Goal: Communication & Community: Answer question/provide support

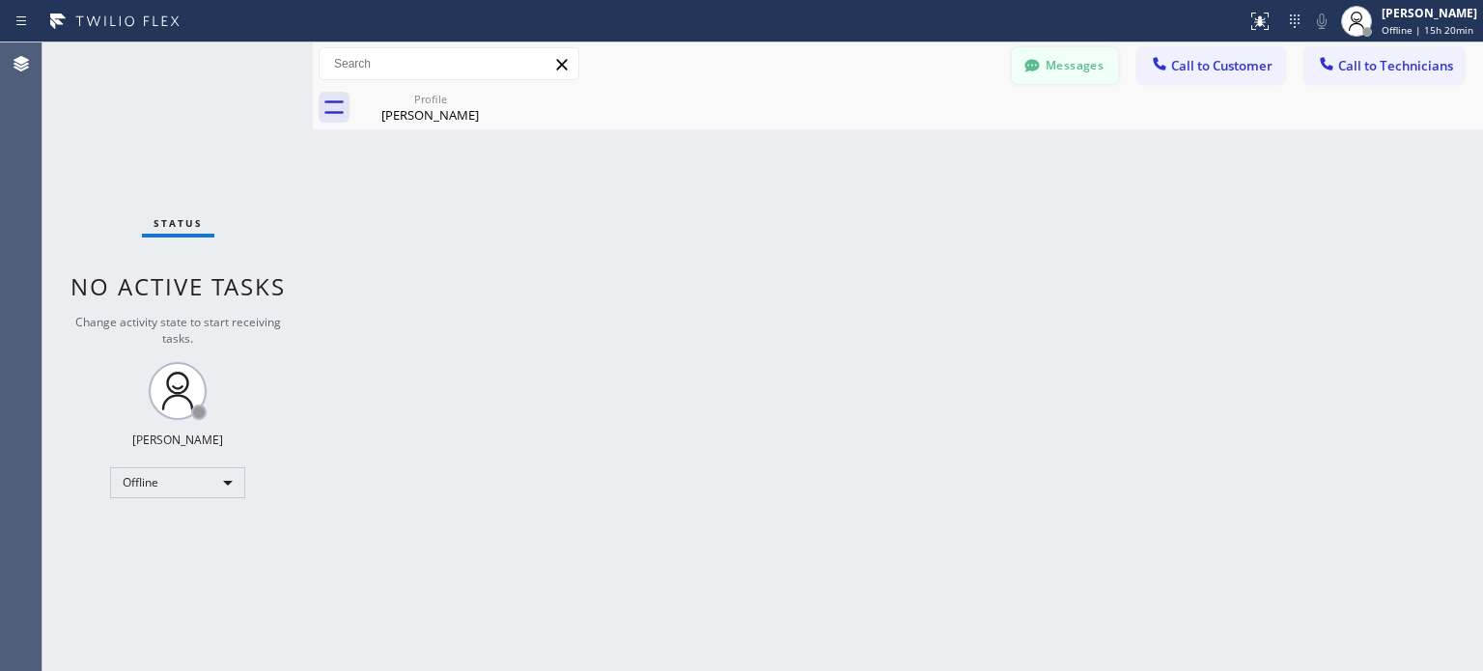
click at [1054, 71] on button "Messages" at bounding box center [1065, 65] width 106 height 37
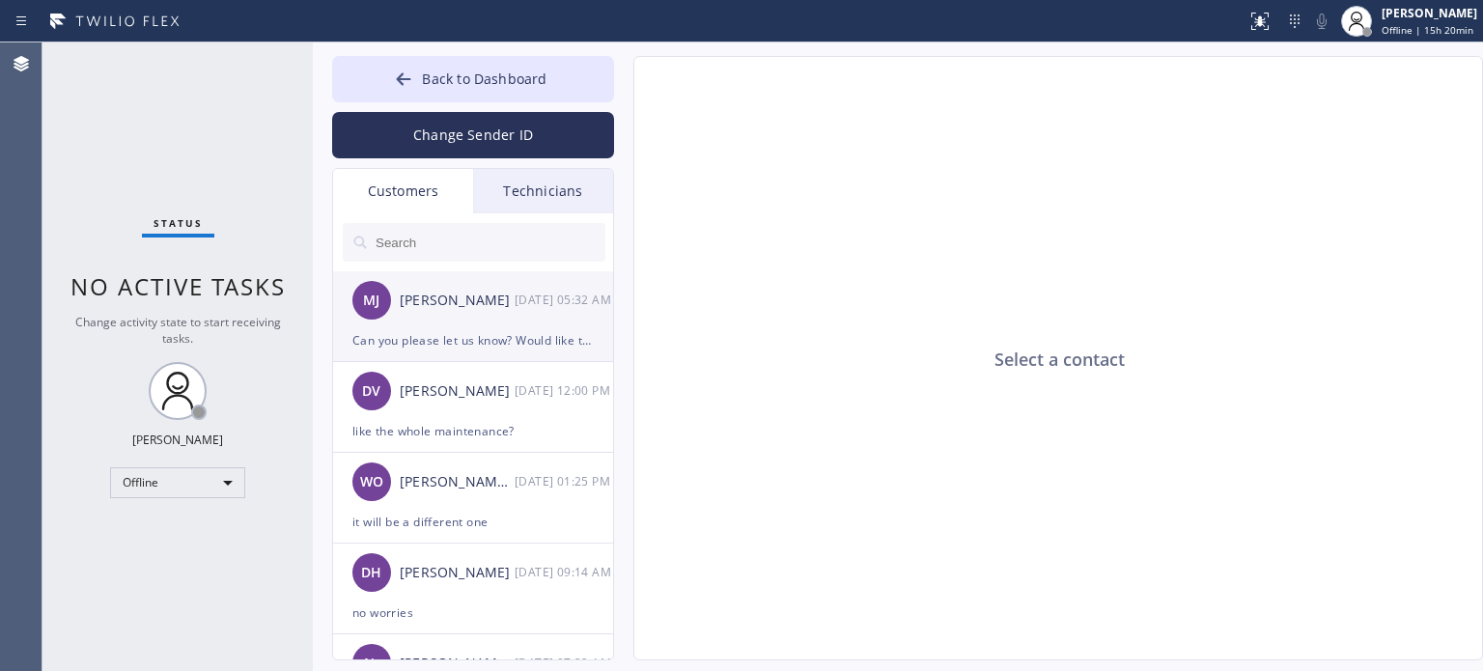
click at [435, 344] on div "Can you please let us know? Would like to get resolved this week" at bounding box center [472, 340] width 241 height 22
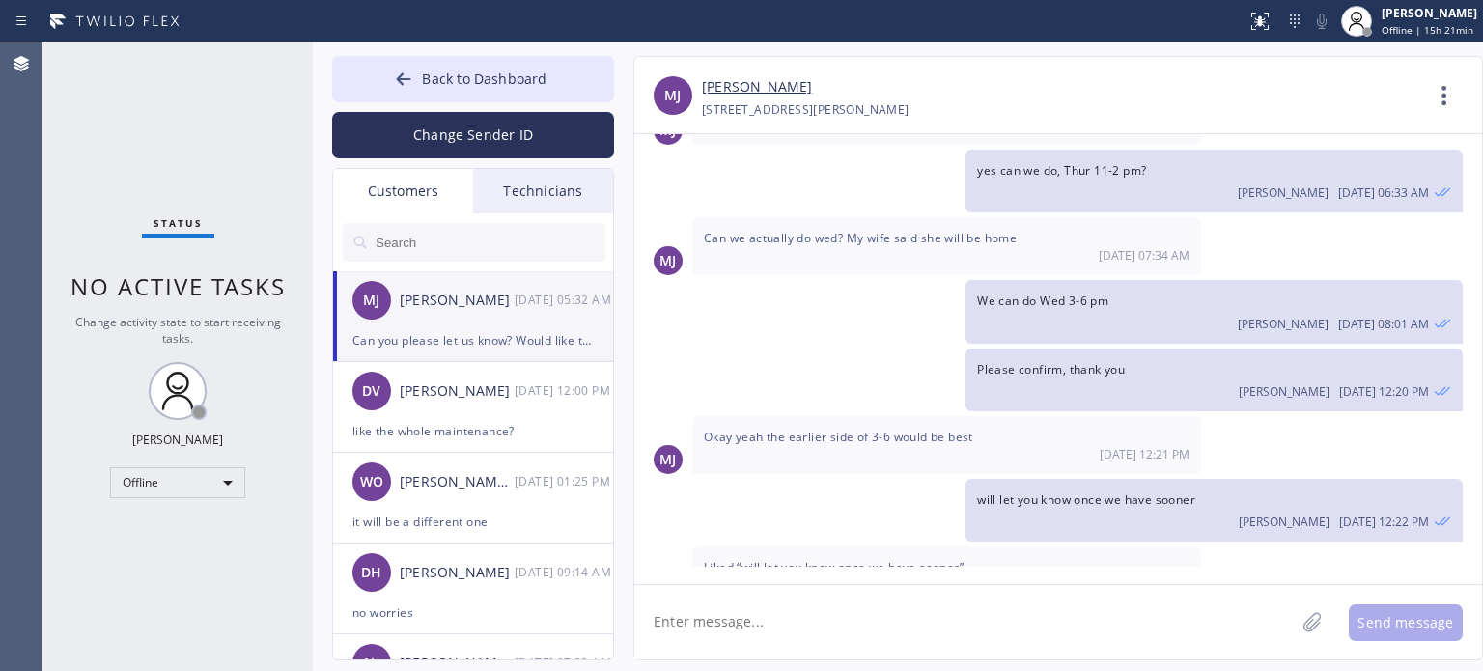
scroll to position [105, 0]
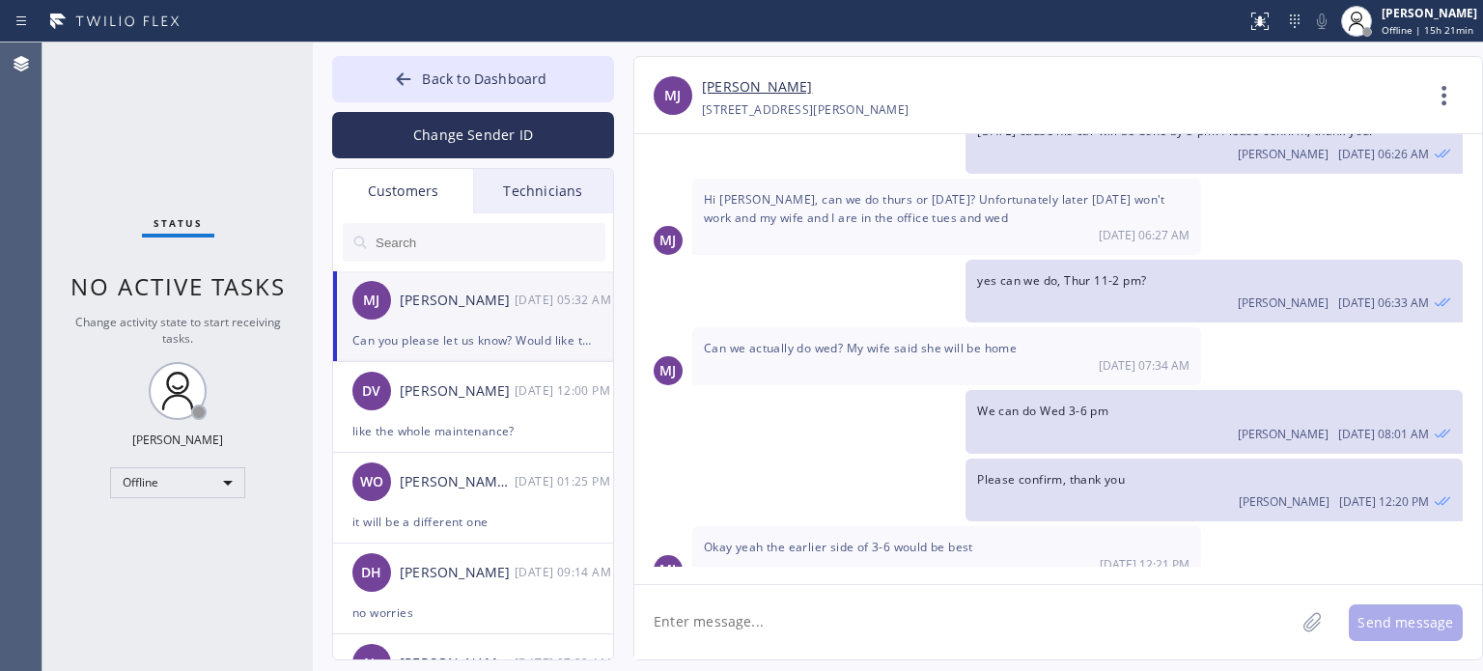
click at [721, 87] on link "[PERSON_NAME]" at bounding box center [757, 87] width 110 height 22
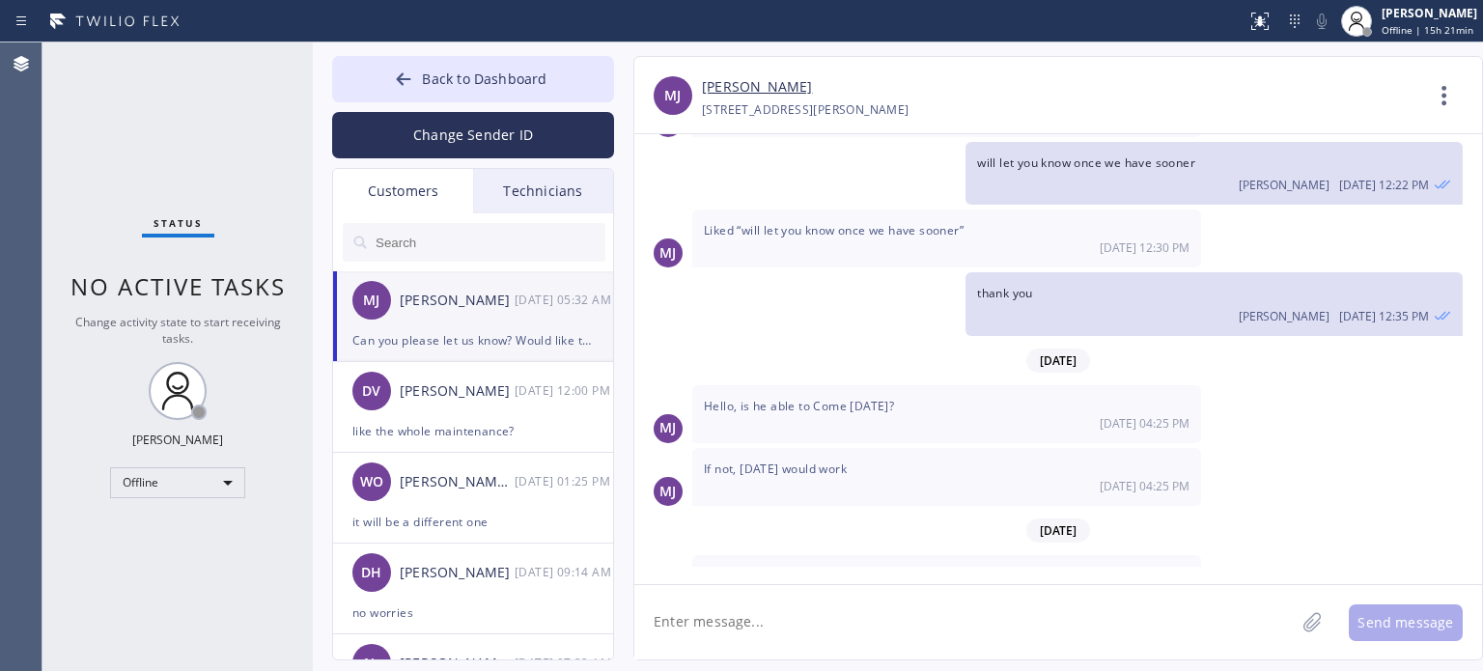
scroll to position [588, 0]
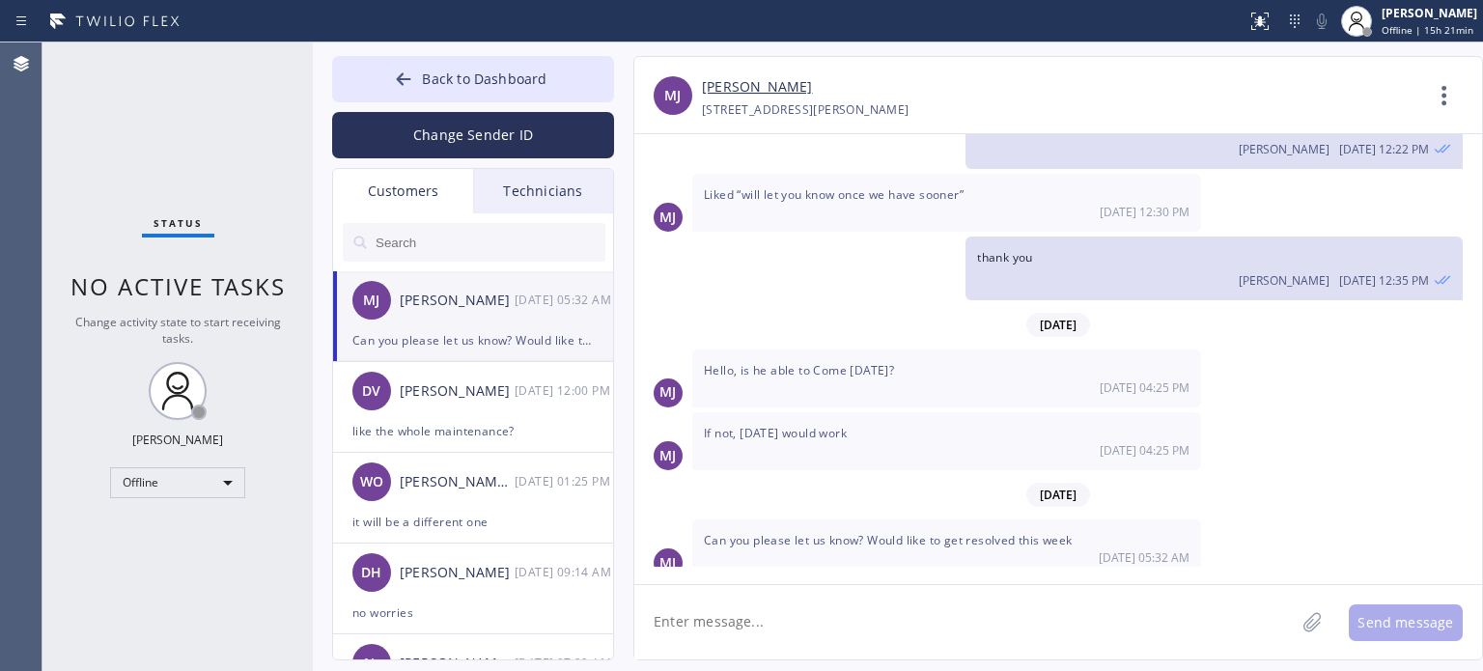
click at [797, 617] on textarea at bounding box center [964, 622] width 660 height 74
type textarea "Good morning [PERSON_NAME], our electrician will be coming [DATE] 3-6 pm."
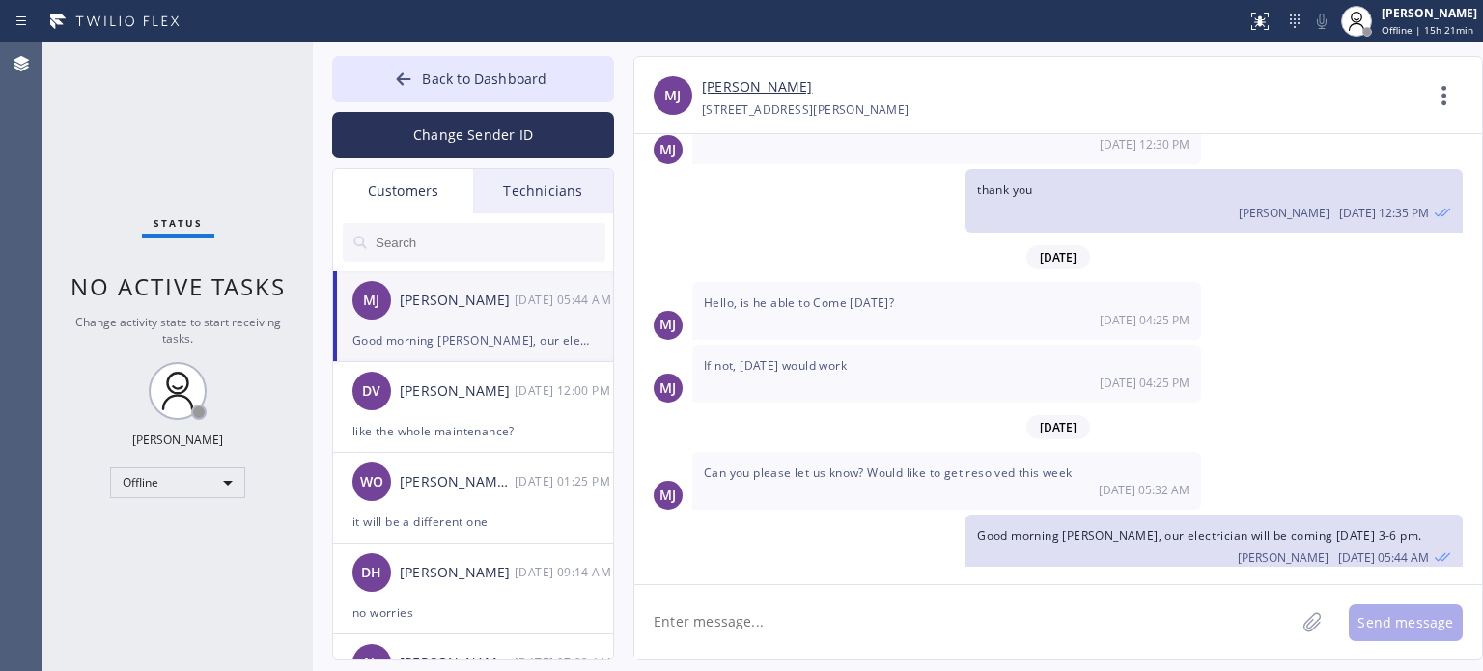
click at [494, 161] on div "Back to Dashboard Change Sender ID Customers Technicians MJ [PERSON_NAME] [DATE…" at bounding box center [473, 358] width 282 height 604
click at [488, 144] on button "Change Sender ID" at bounding box center [473, 135] width 282 height 46
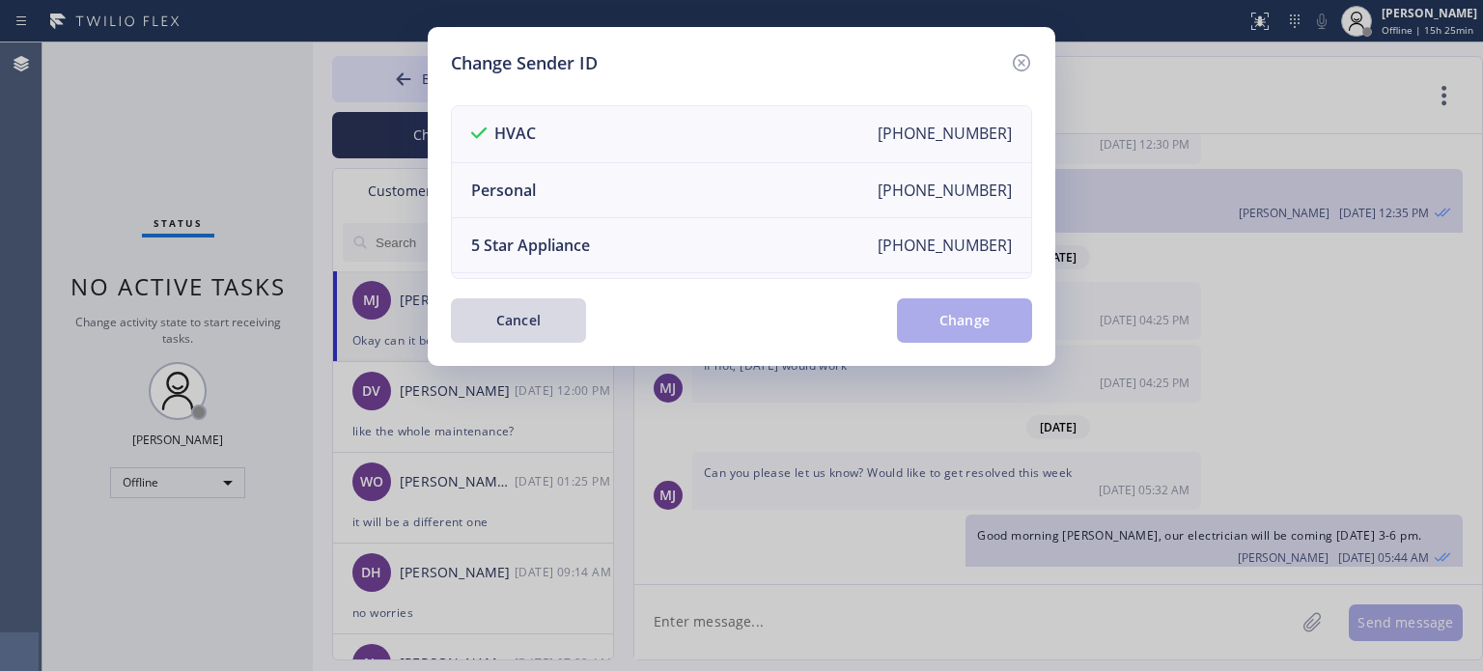
scroll to position [717, 0]
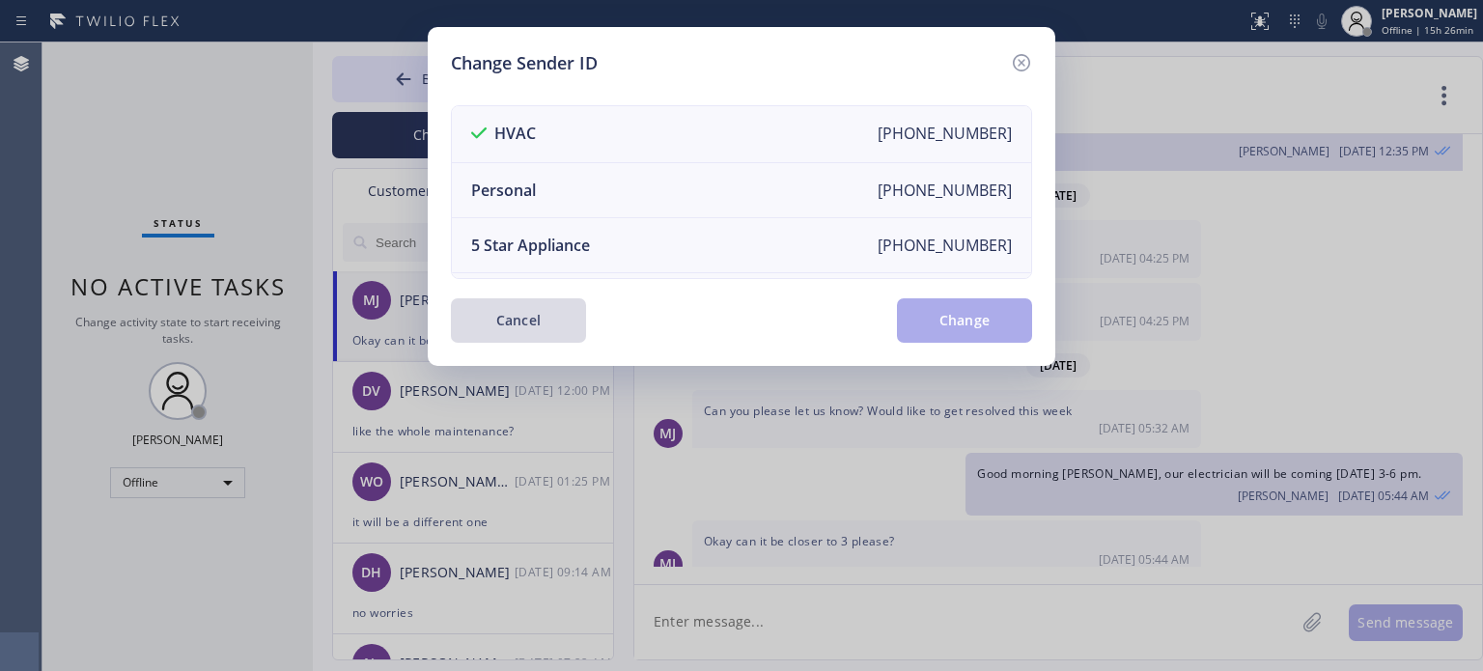
click at [530, 325] on button "Cancel" at bounding box center [518, 320] width 135 height 44
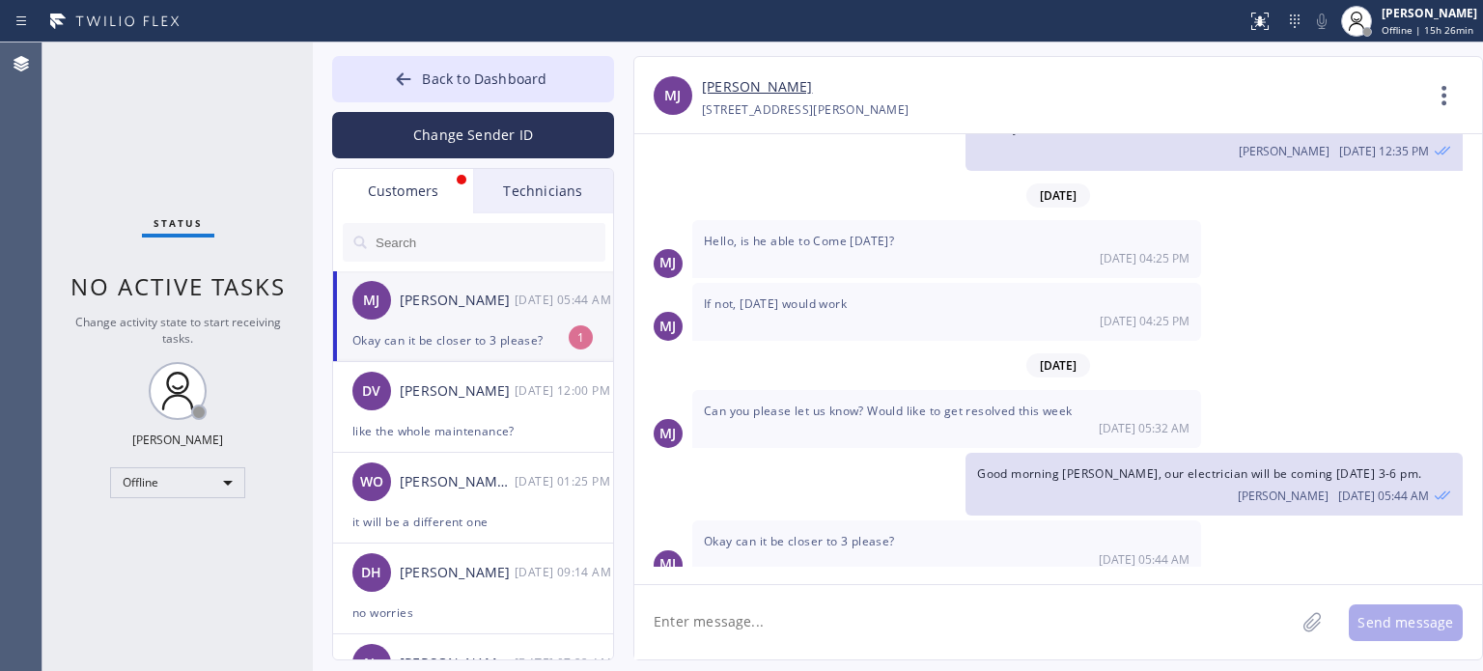
click at [467, 326] on div "[PERSON_NAME] [PERSON_NAME] [DATE] 05:44 AM" at bounding box center [474, 300] width 282 height 58
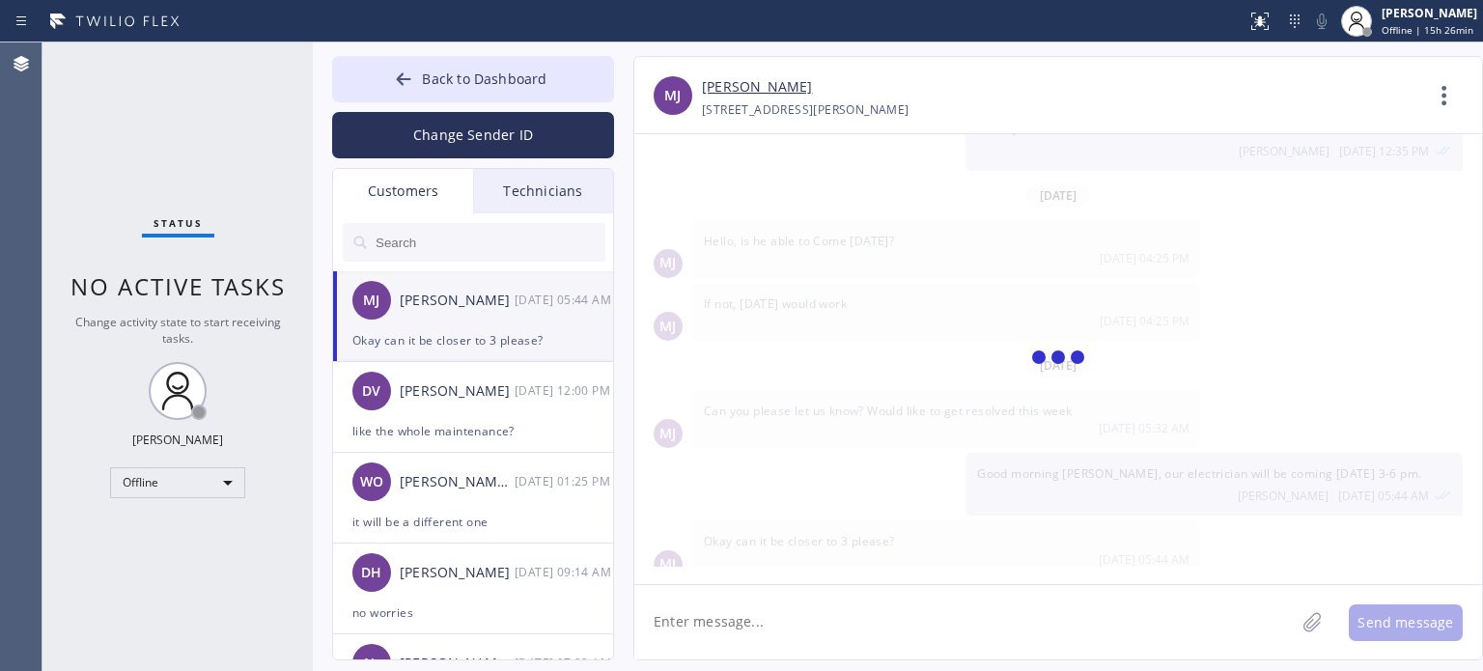
click at [744, 622] on textarea at bounding box center [964, 622] width 660 height 74
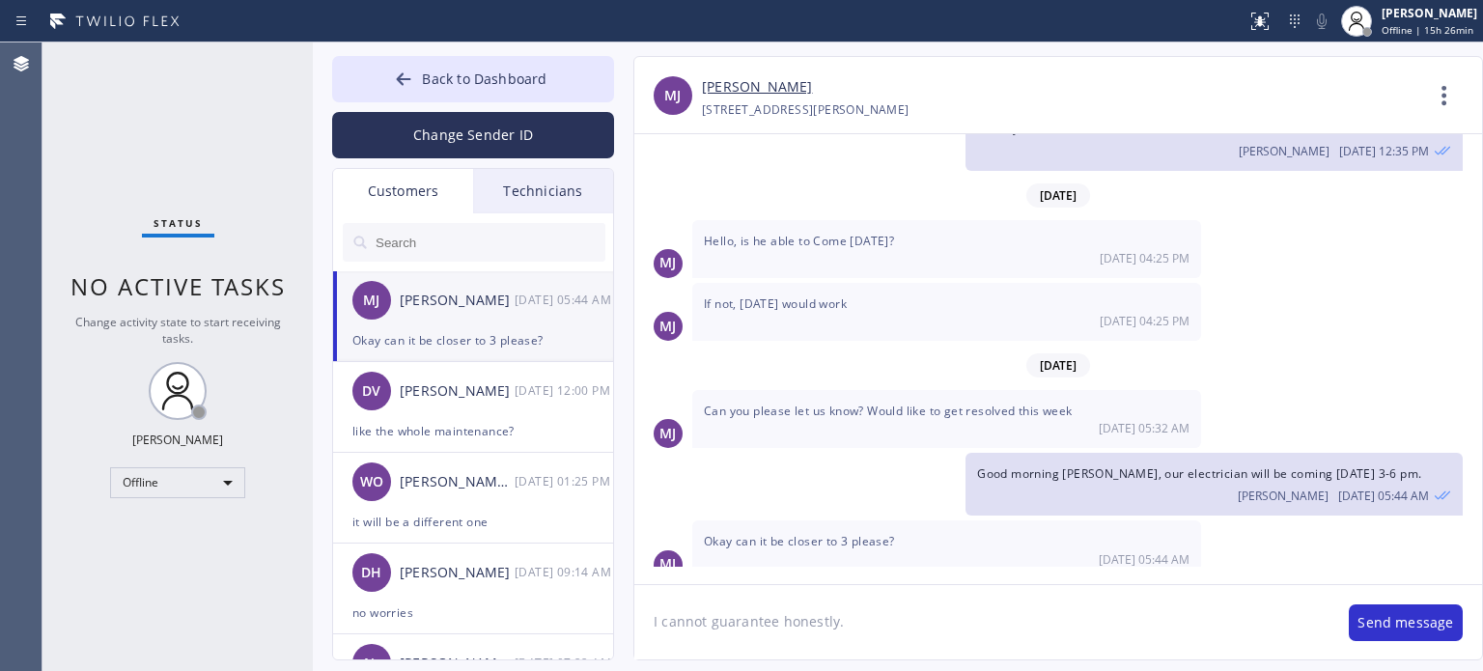
type textarea "I cannot guarantee honestly."
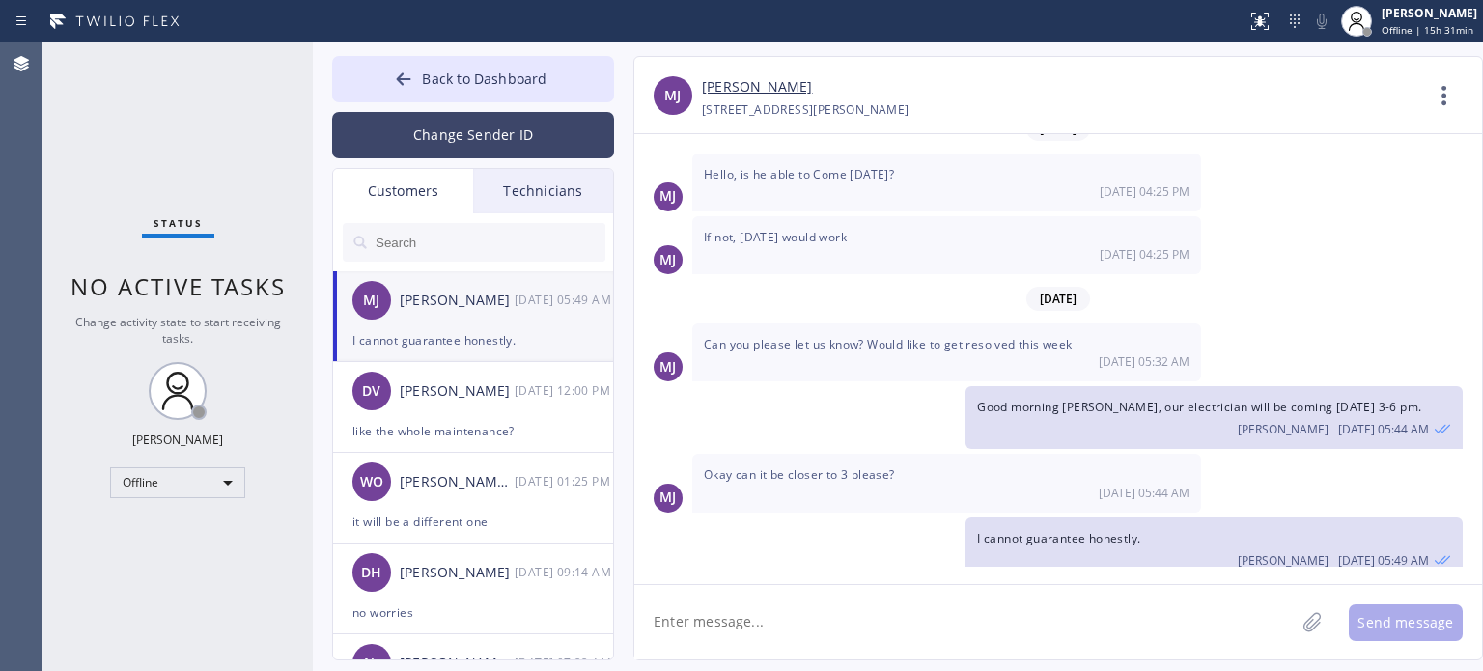
click at [414, 138] on button "Change Sender ID" at bounding box center [473, 135] width 282 height 46
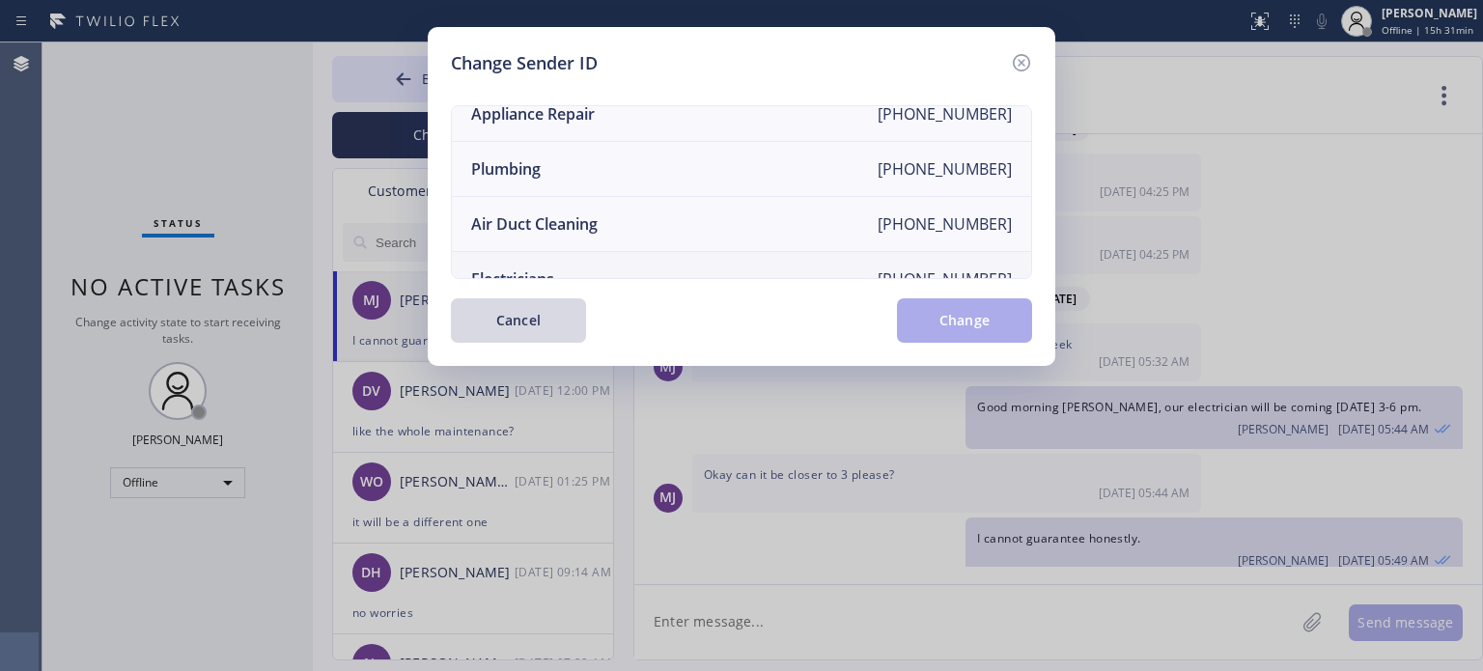
scroll to position [225, 0]
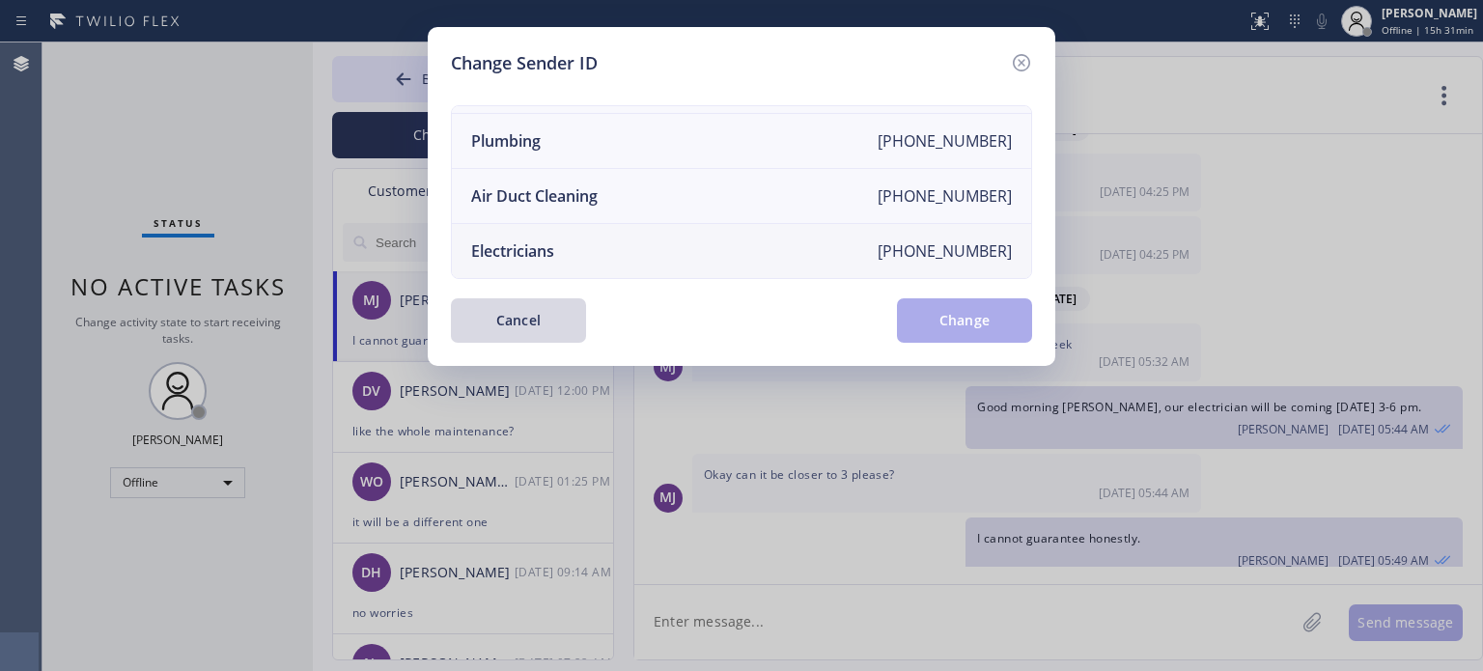
click at [526, 240] on div "Electricians" at bounding box center [512, 250] width 83 height 21
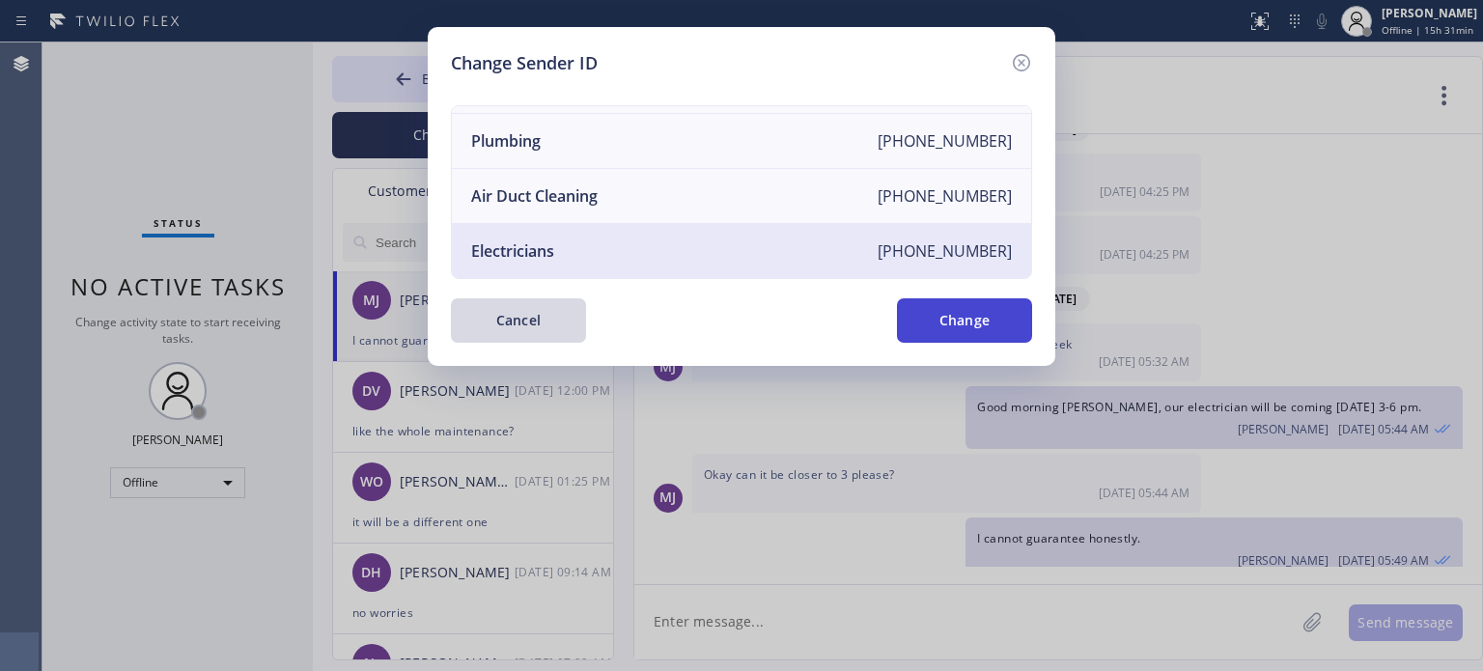
click at [985, 330] on button "Change" at bounding box center [964, 320] width 135 height 44
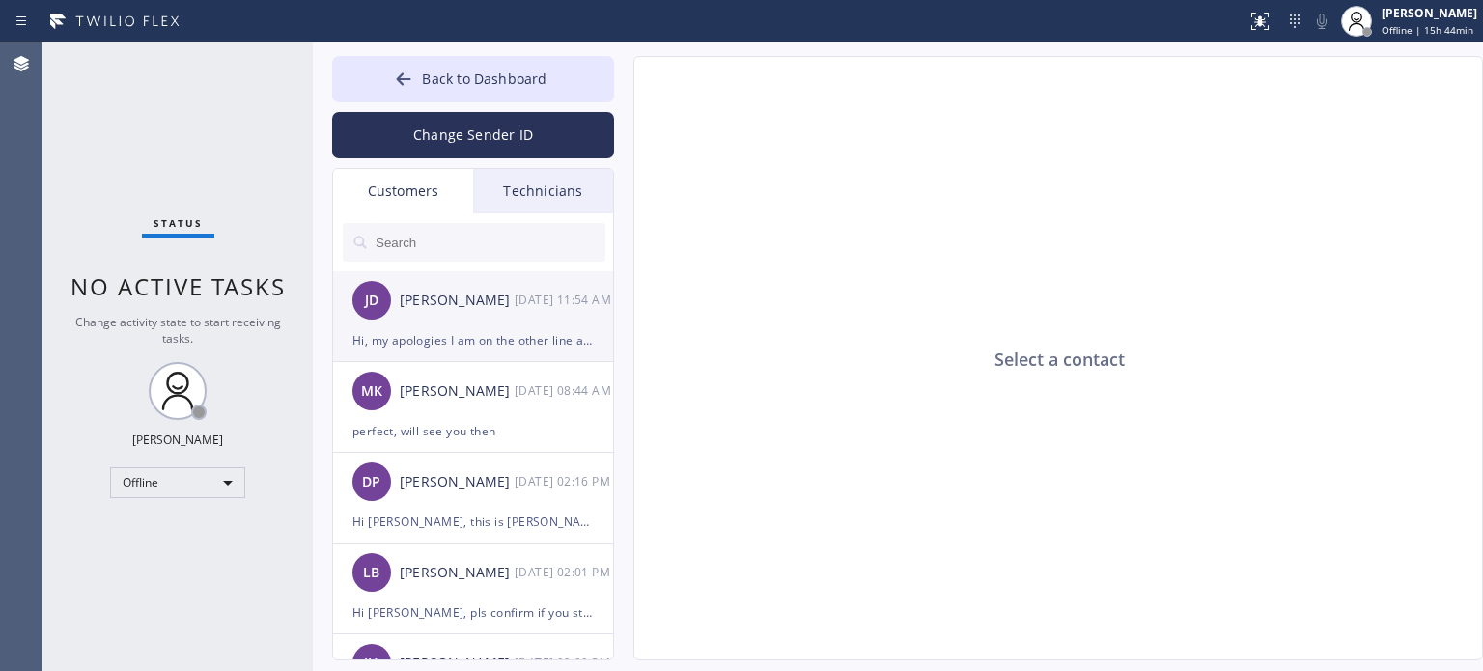
click at [446, 339] on div "Hi, my apologies I am on the other line at the moment. I will contact you as so…" at bounding box center [472, 340] width 241 height 22
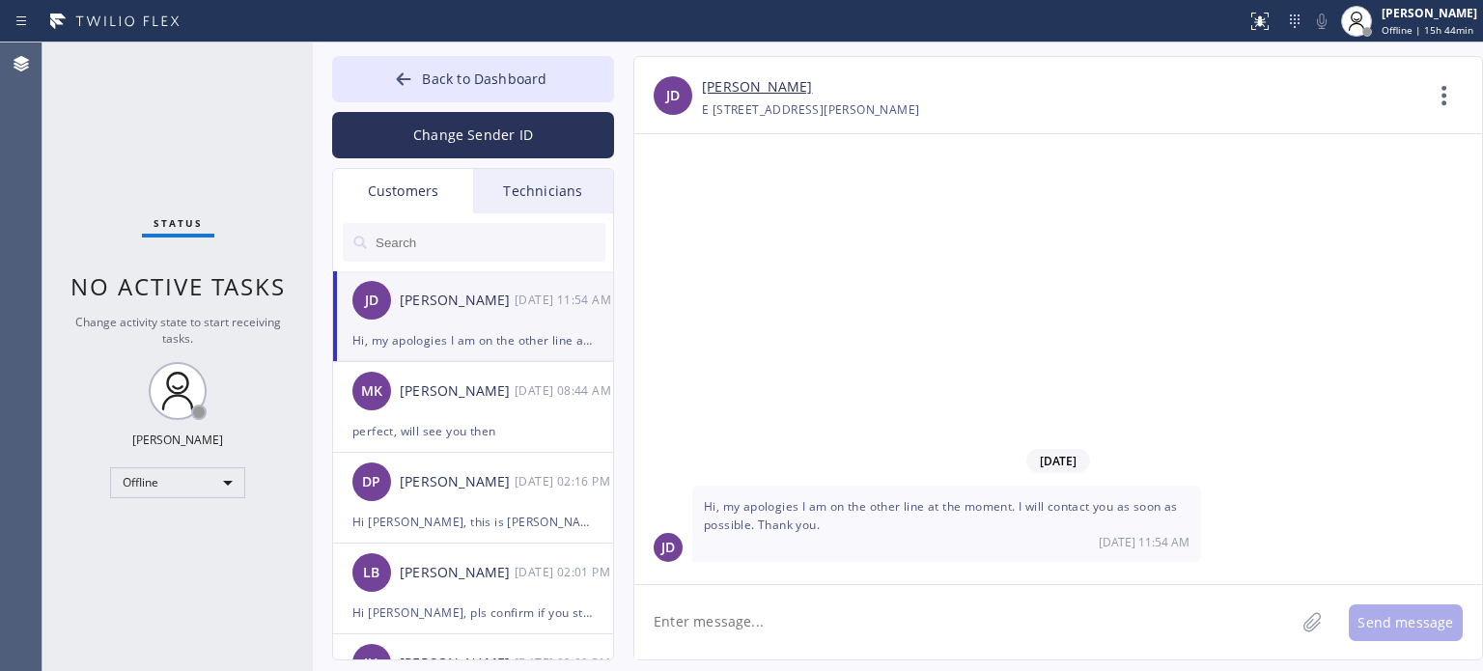
click at [466, 244] on input "text" at bounding box center [490, 242] width 232 height 39
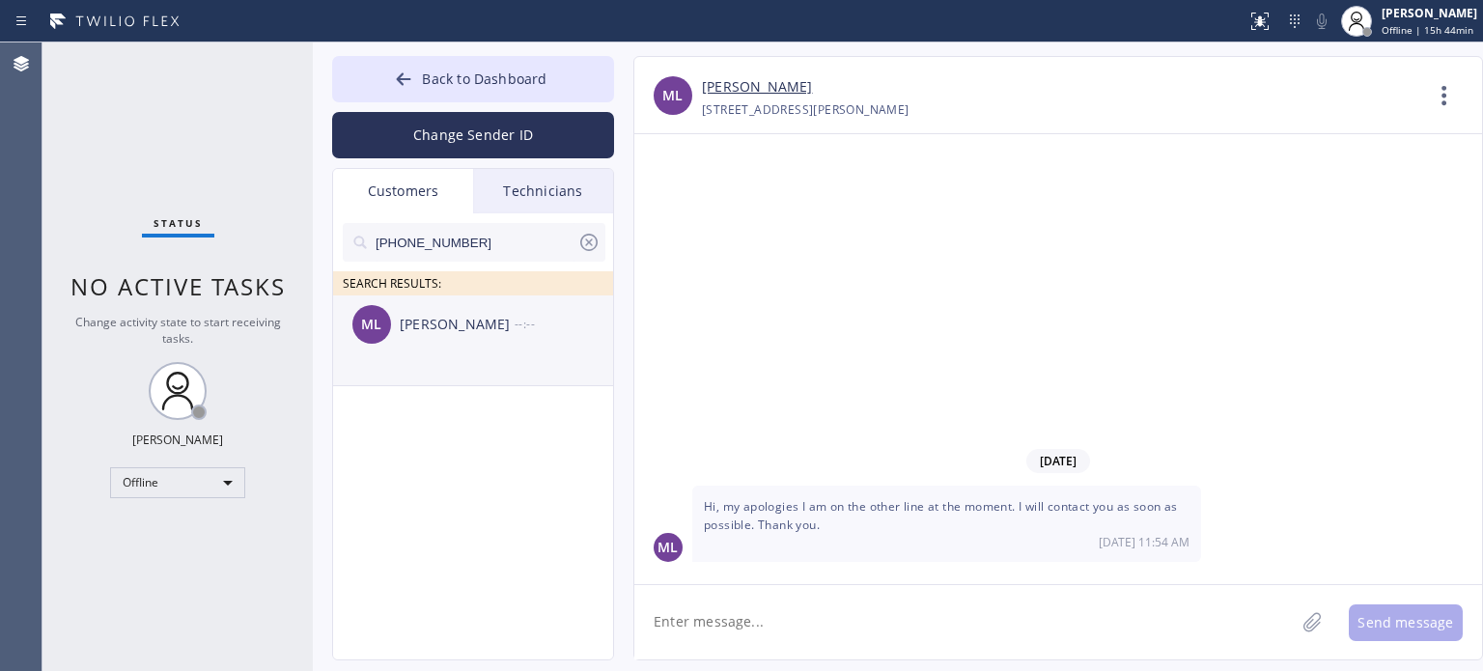
click at [441, 331] on div "[PERSON_NAME]" at bounding box center [457, 325] width 115 height 22
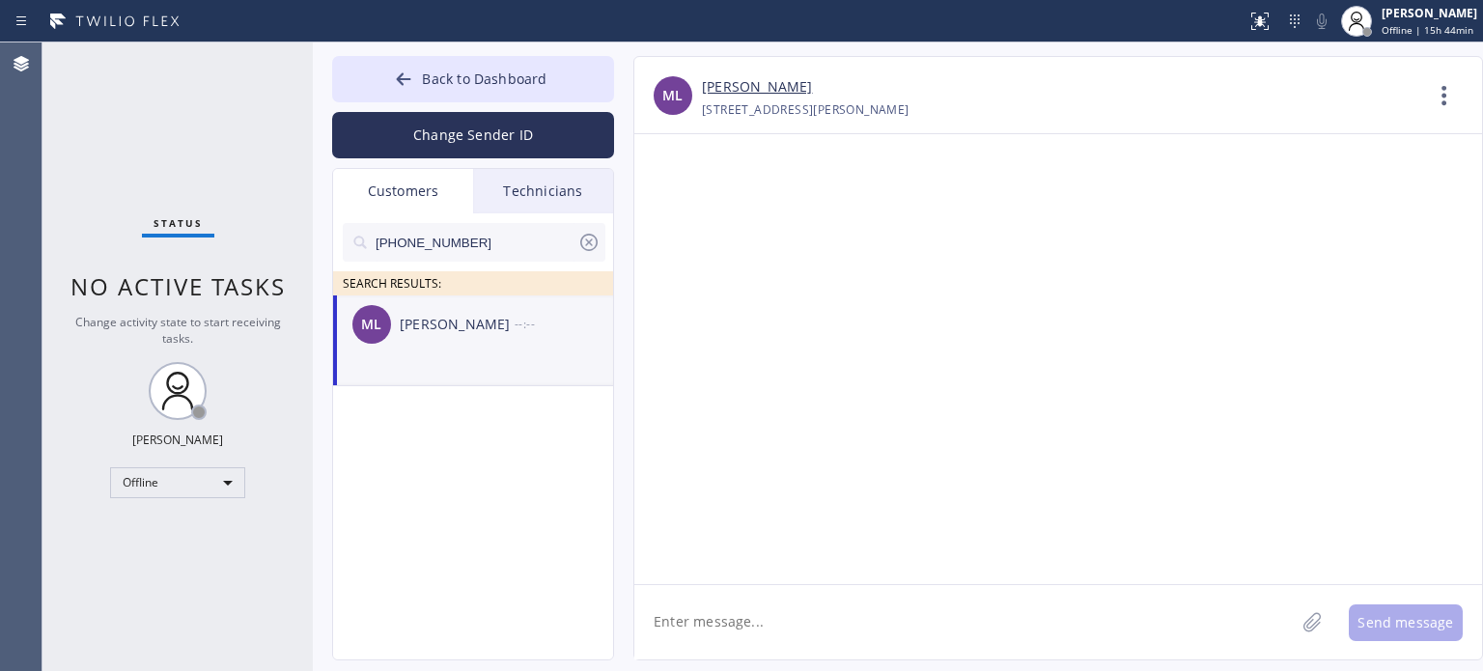
click at [776, 620] on textarea at bounding box center [964, 622] width 660 height 74
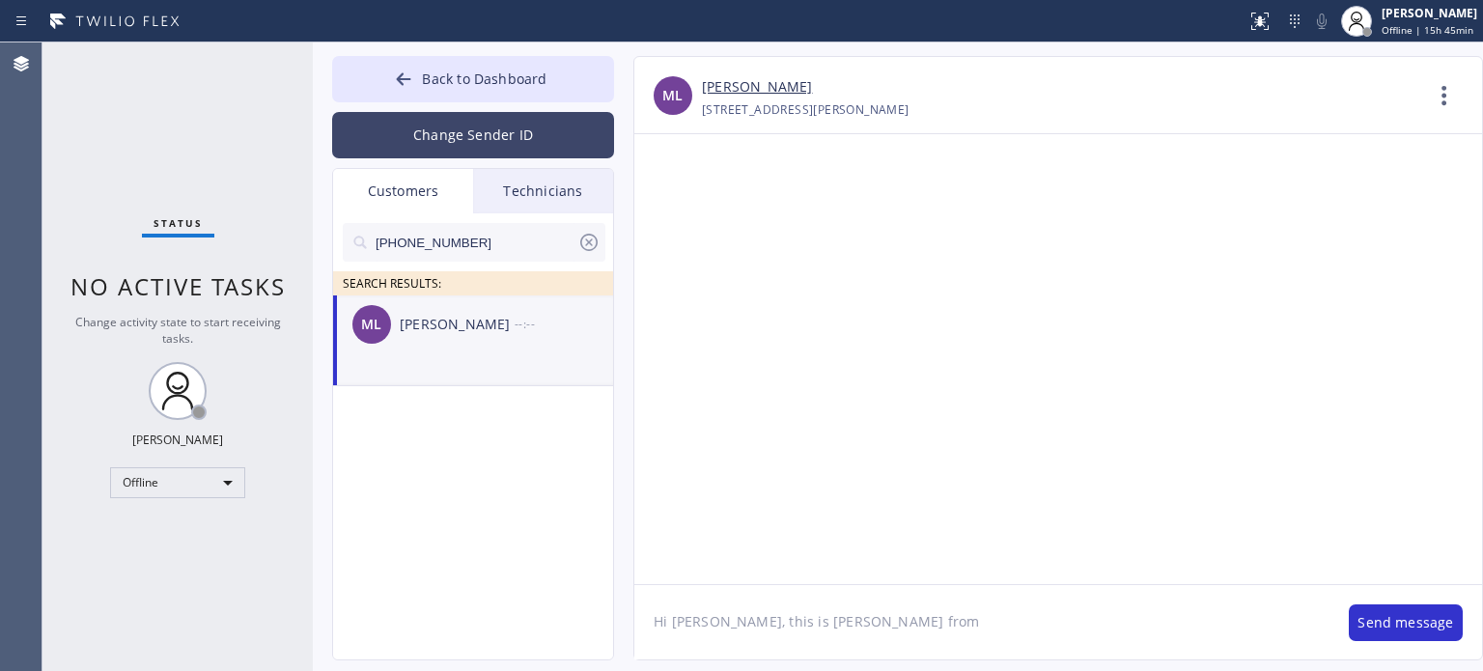
paste textarea "Top Rated Electric"
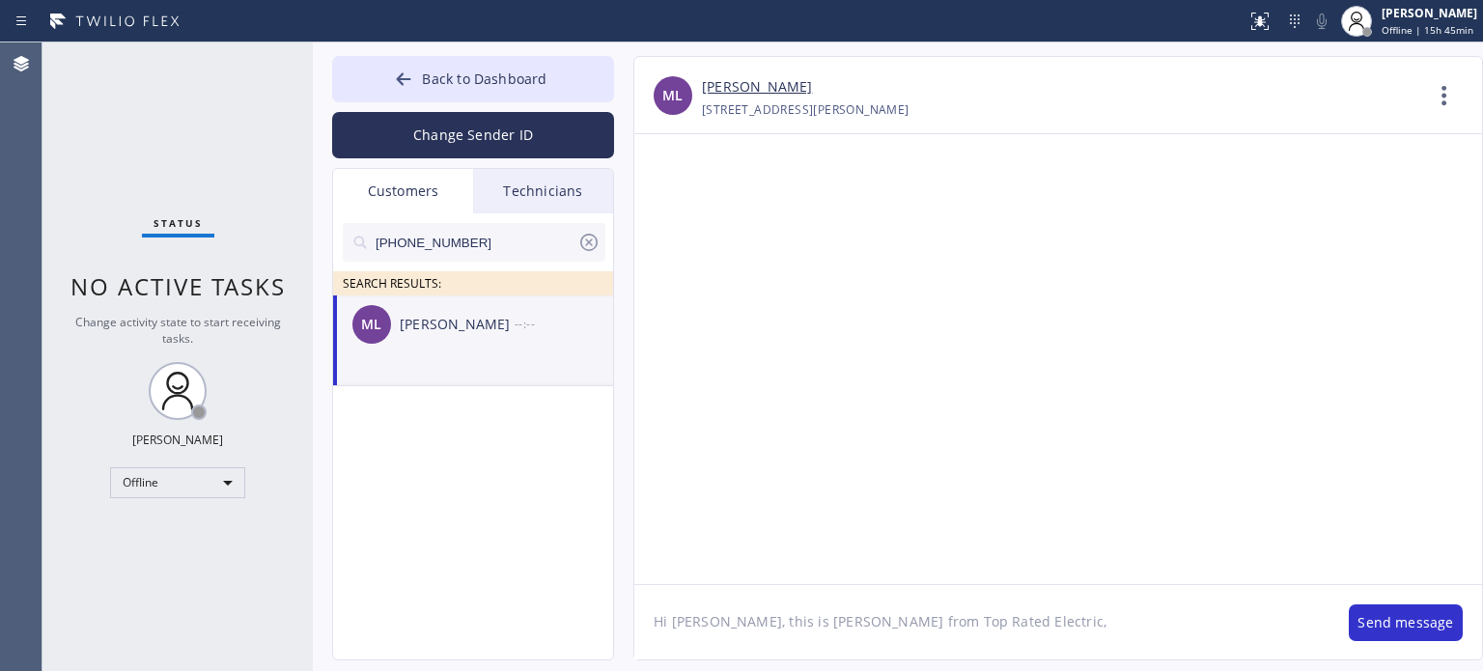
click at [1162, 614] on textarea "Hi [PERSON_NAME], this is [PERSON_NAME] from Top Rated Electric," at bounding box center [981, 622] width 695 height 74
paste textarea "I already sent the paid invoice to your email. Please check your inbox or spam …"
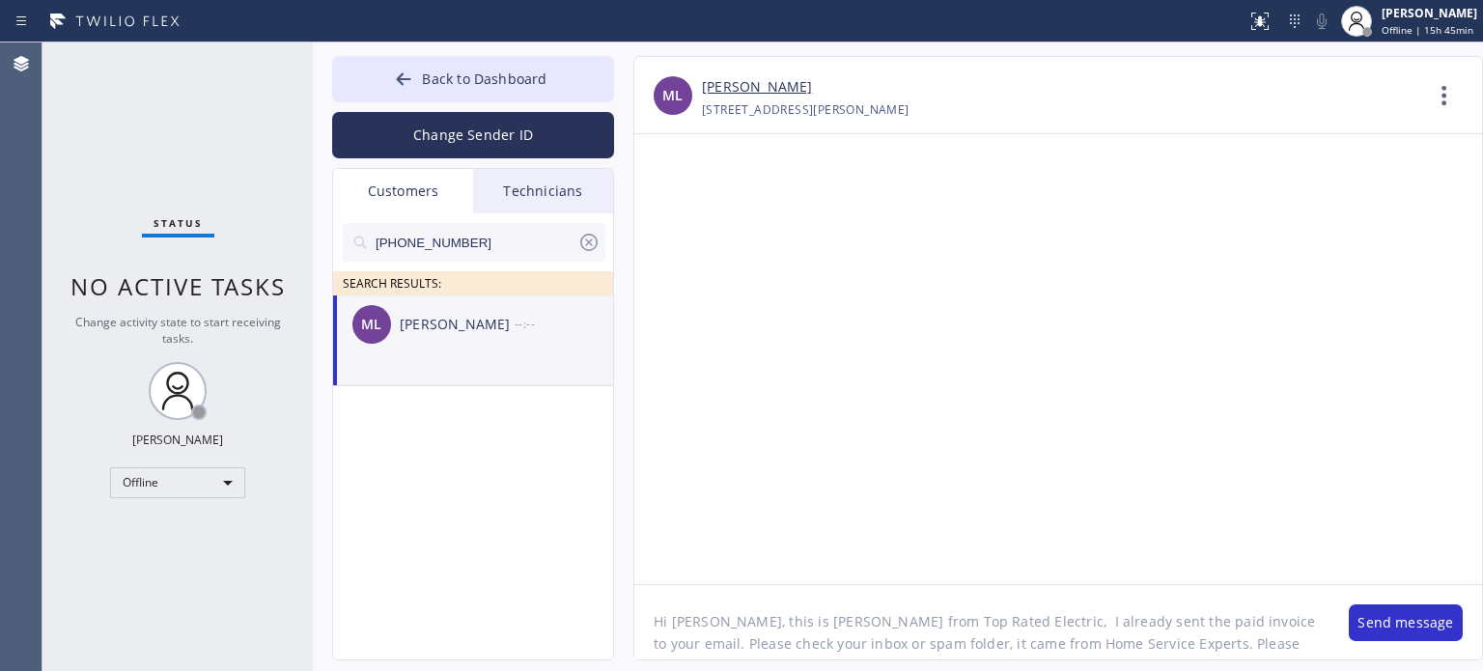
scroll to position [39, 0]
type textarea "Hi [PERSON_NAME], this is [PERSON_NAME] from Top Rated Electric, I already sent…"
click at [1388, 619] on button "Send message" at bounding box center [1405, 622] width 114 height 37
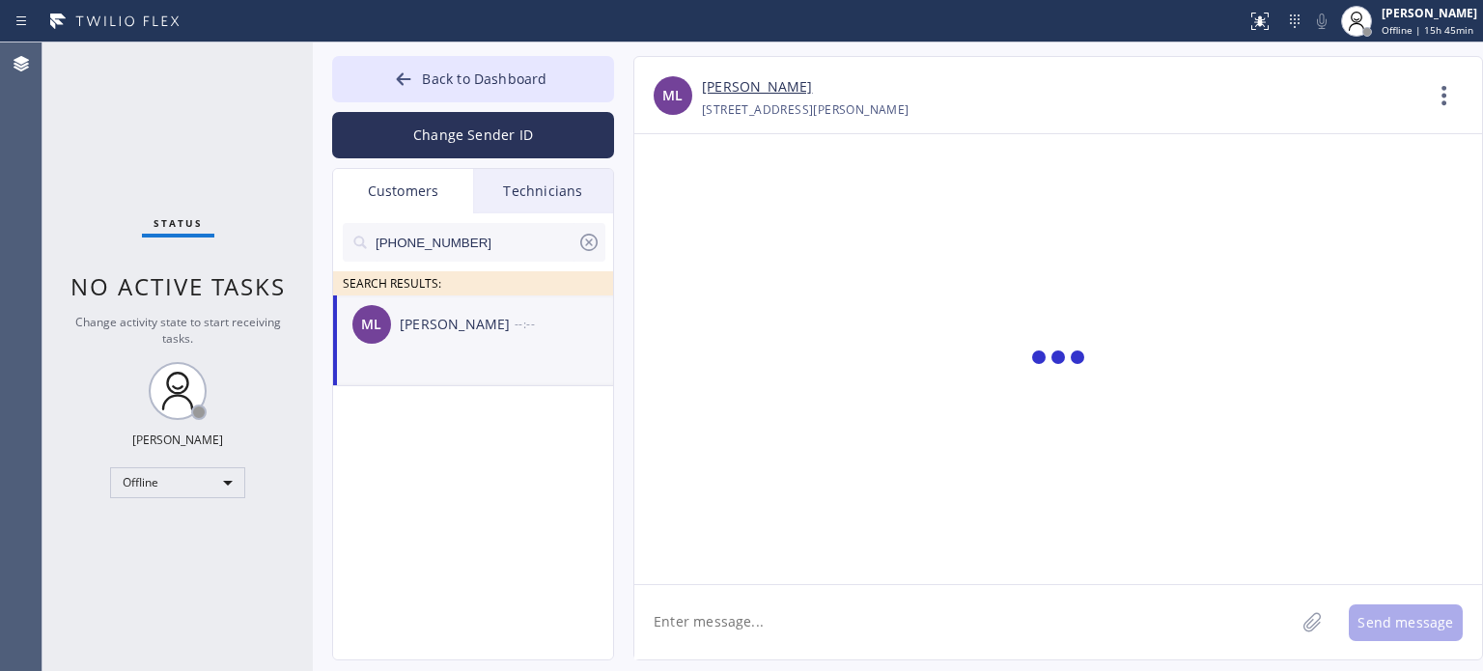
scroll to position [0, 0]
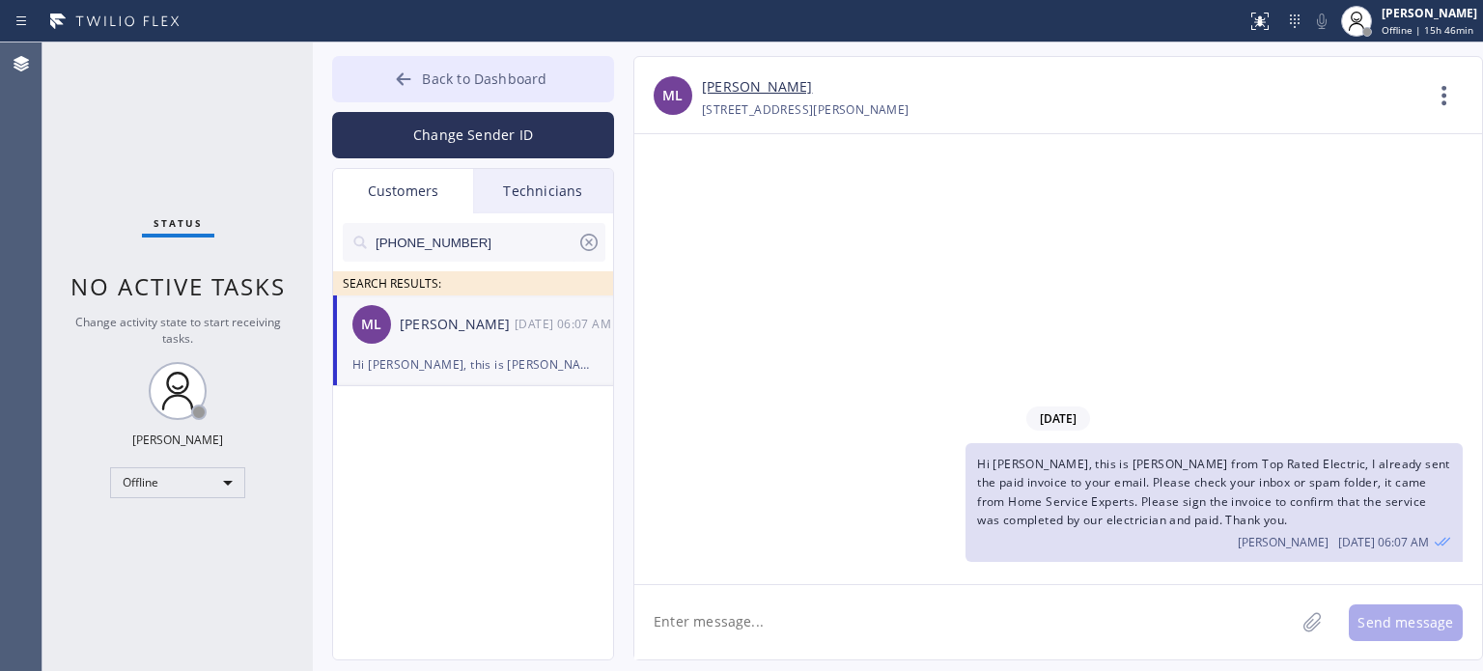
click at [446, 81] on span "Back to Dashboard" at bounding box center [484, 78] width 125 height 18
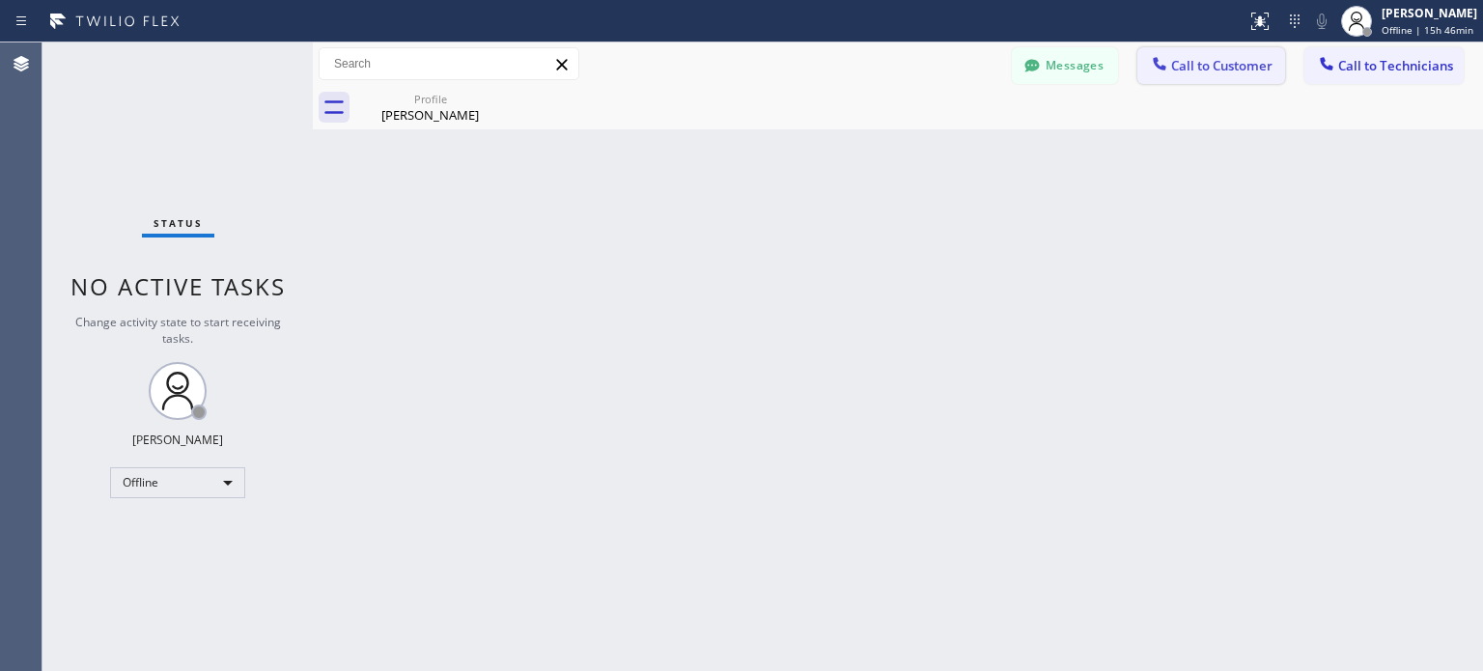
click at [1170, 65] on div at bounding box center [1159, 65] width 23 height 23
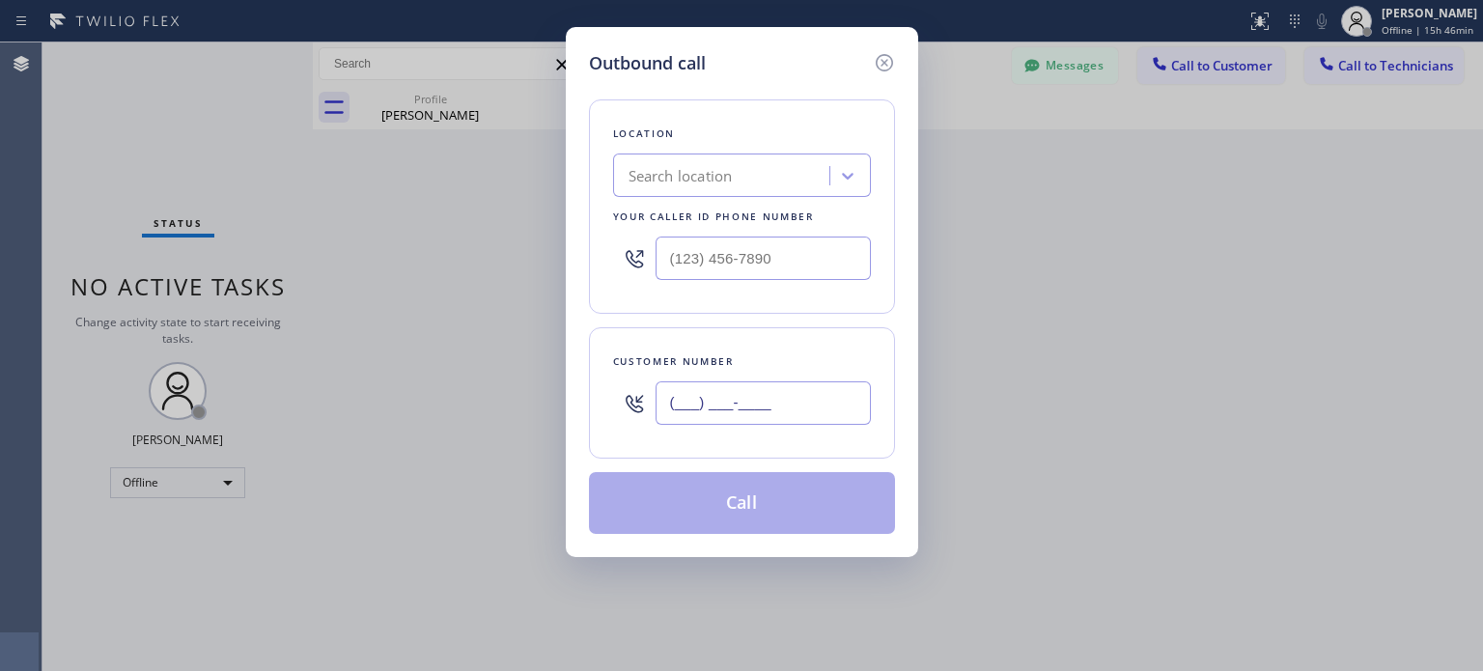
click at [736, 389] on input "(___) ___-____" at bounding box center [762, 402] width 215 height 43
paste input "732) 672-2864"
type input "[PHONE_NUMBER]"
click at [681, 168] on div "Search location" at bounding box center [680, 176] width 104 height 22
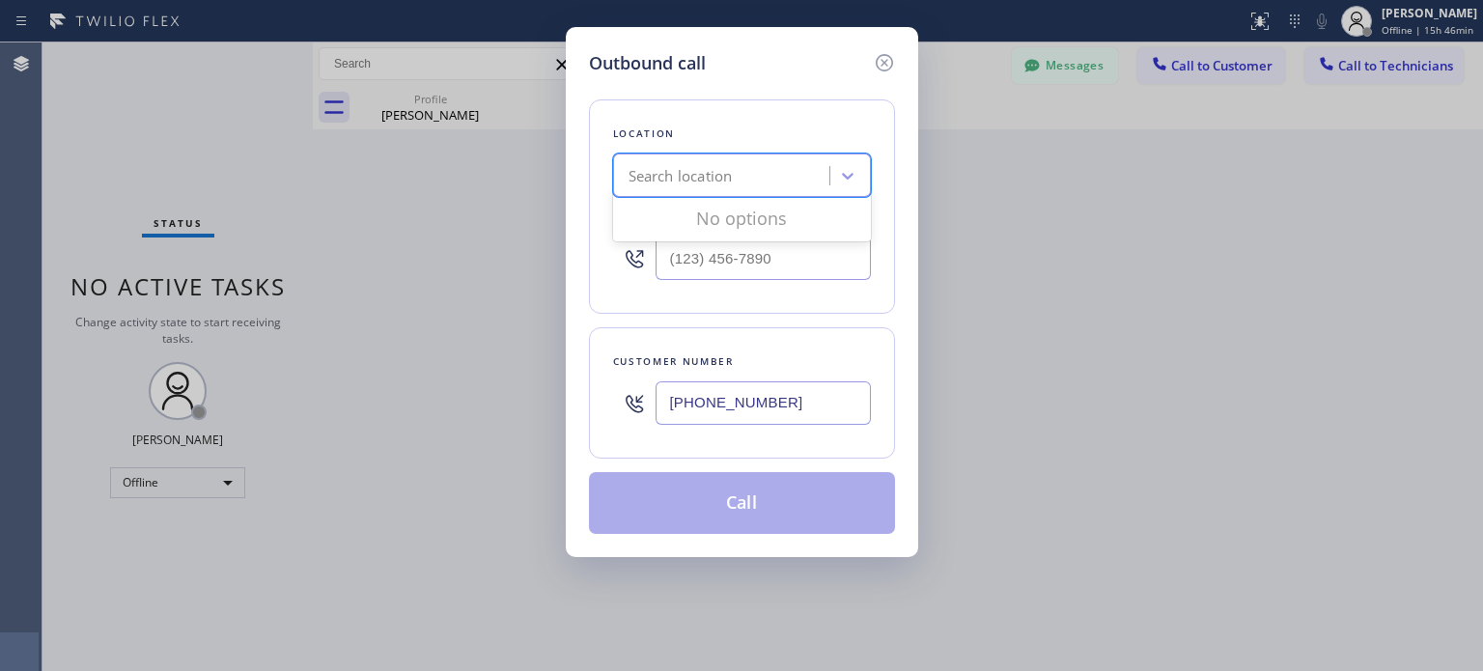
paste input "Electric Expert Piscataway([PERSON_NAME] Electrical)"
type input "Electric Expert Piscataway([PERSON_NAME] Electrical)"
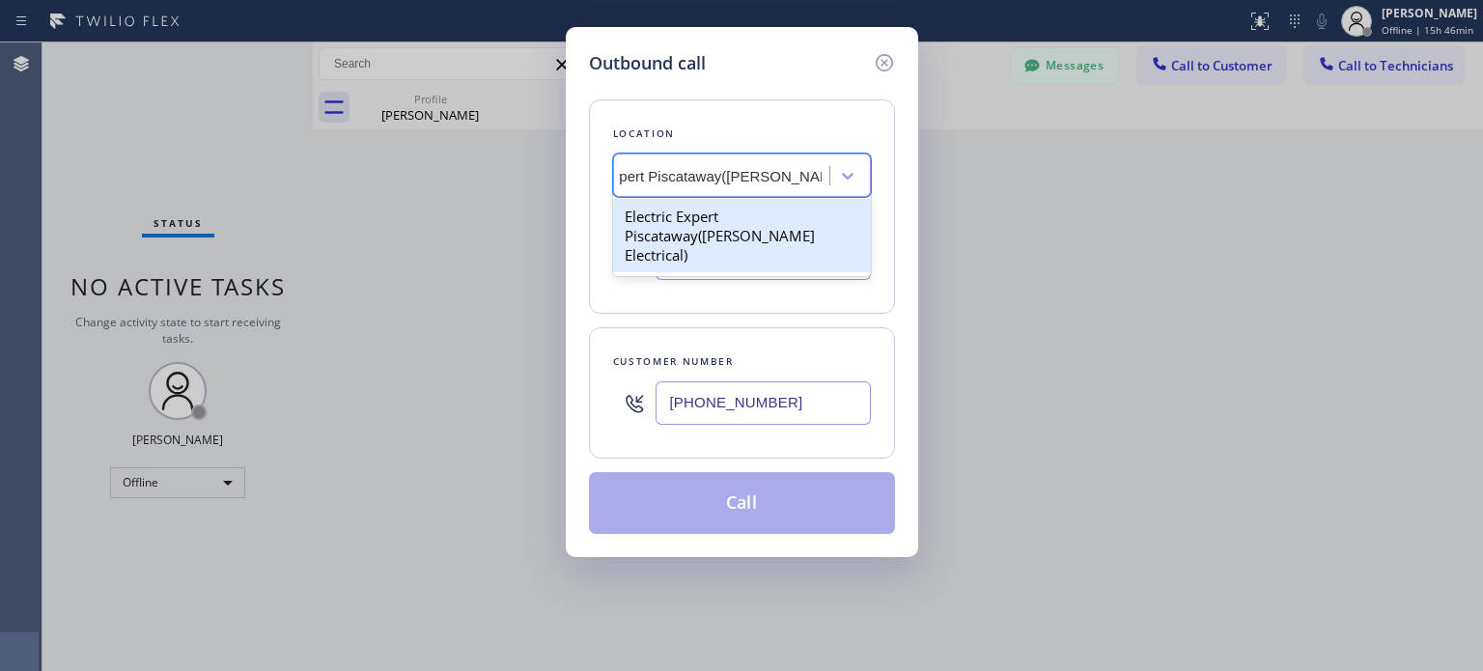
click at [774, 217] on div "Electric Expert Piscataway([PERSON_NAME] Electrical)" at bounding box center [742, 235] width 258 height 73
type input "[PHONE_NUMBER]"
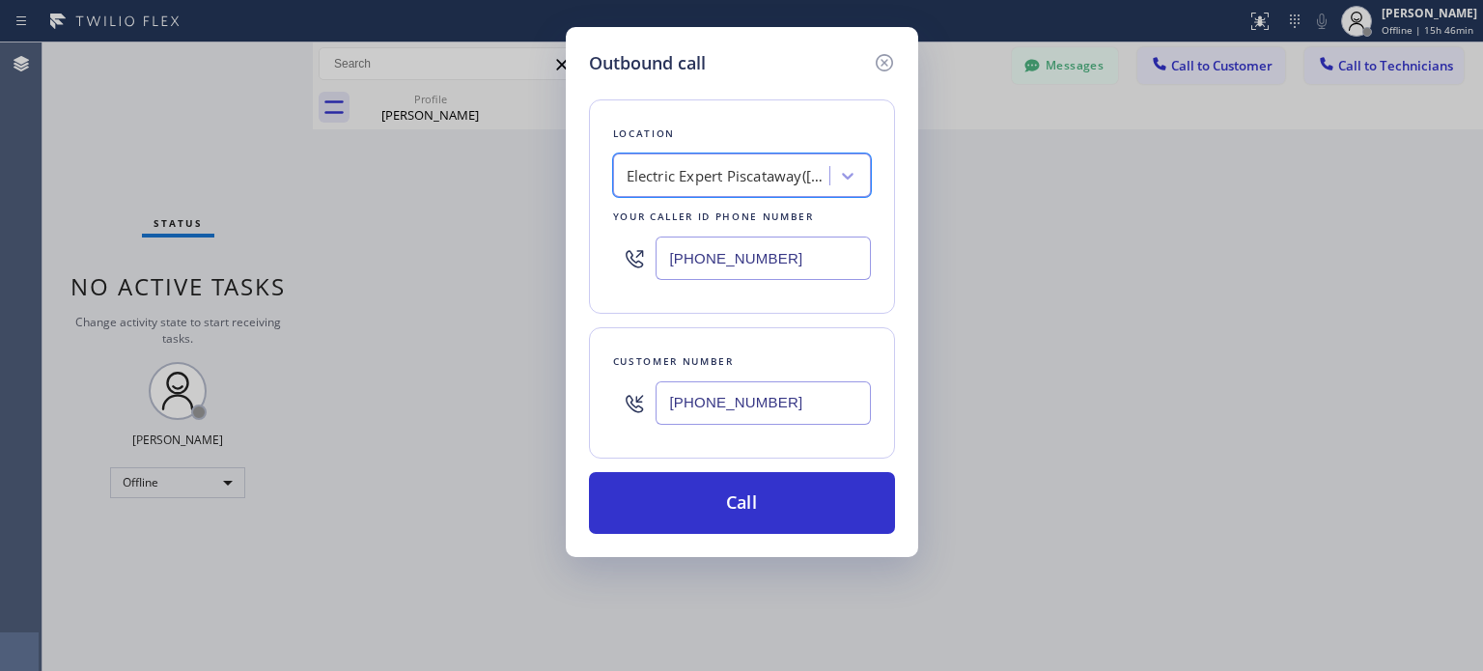
scroll to position [0, 1]
click at [708, 404] on input "[PHONE_NUMBER]" at bounding box center [762, 402] width 215 height 43
drag, startPoint x: 708, startPoint y: 404, endPoint x: 819, endPoint y: 220, distance: 215.2
click at [708, 403] on input "[PHONE_NUMBER]" at bounding box center [762, 402] width 215 height 43
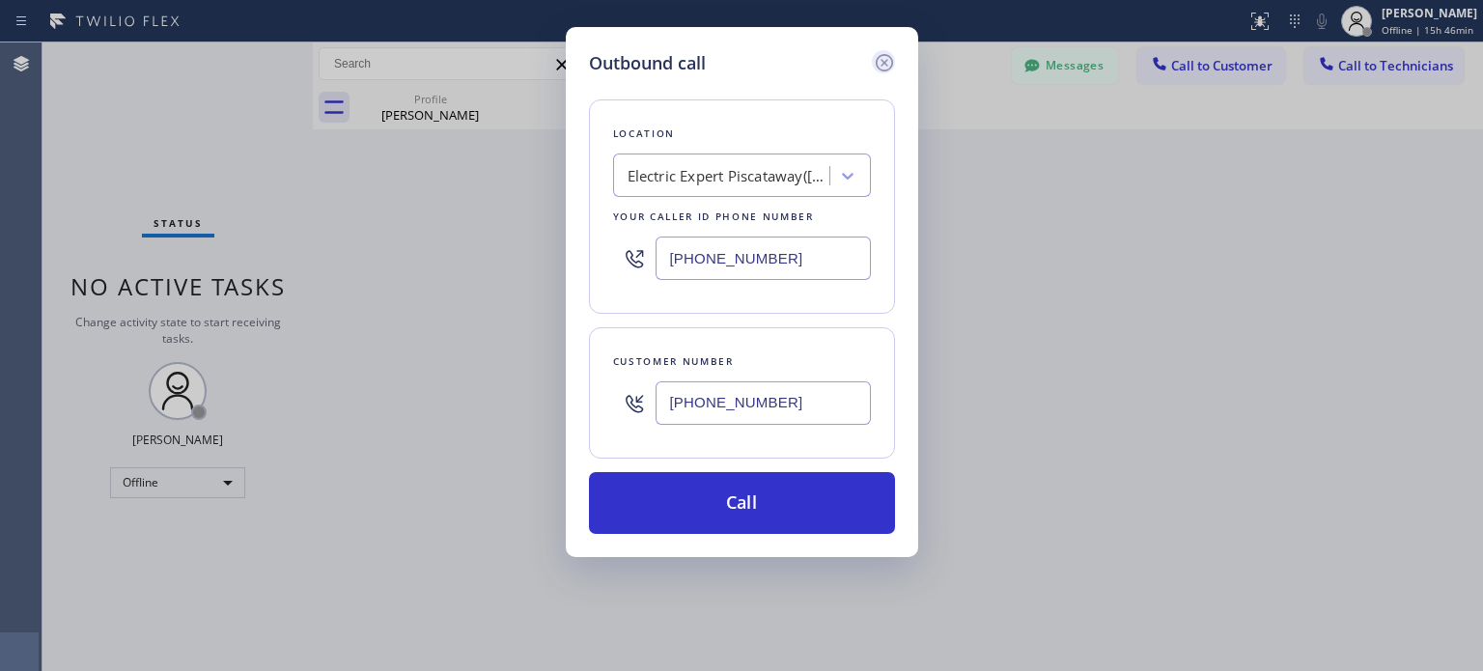
click at [882, 65] on icon at bounding box center [884, 62] width 23 height 23
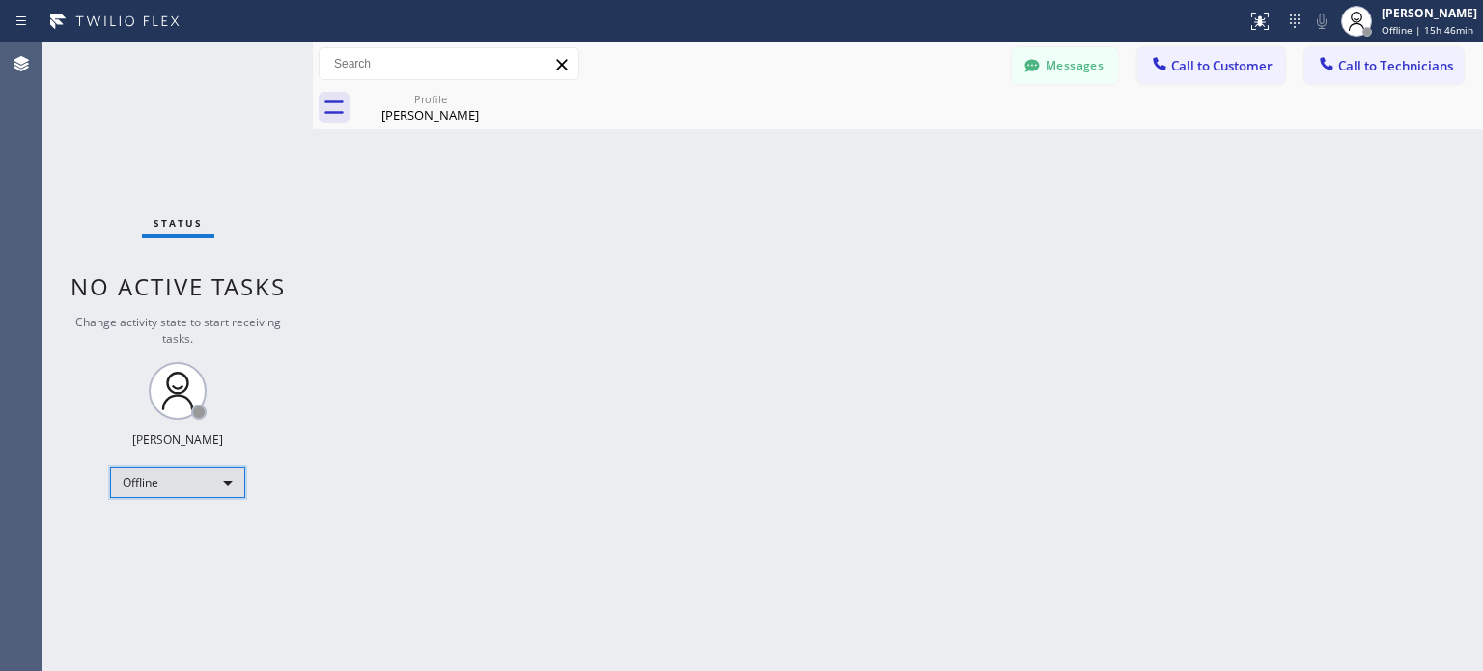
click at [193, 477] on div "Offline" at bounding box center [177, 482] width 135 height 31
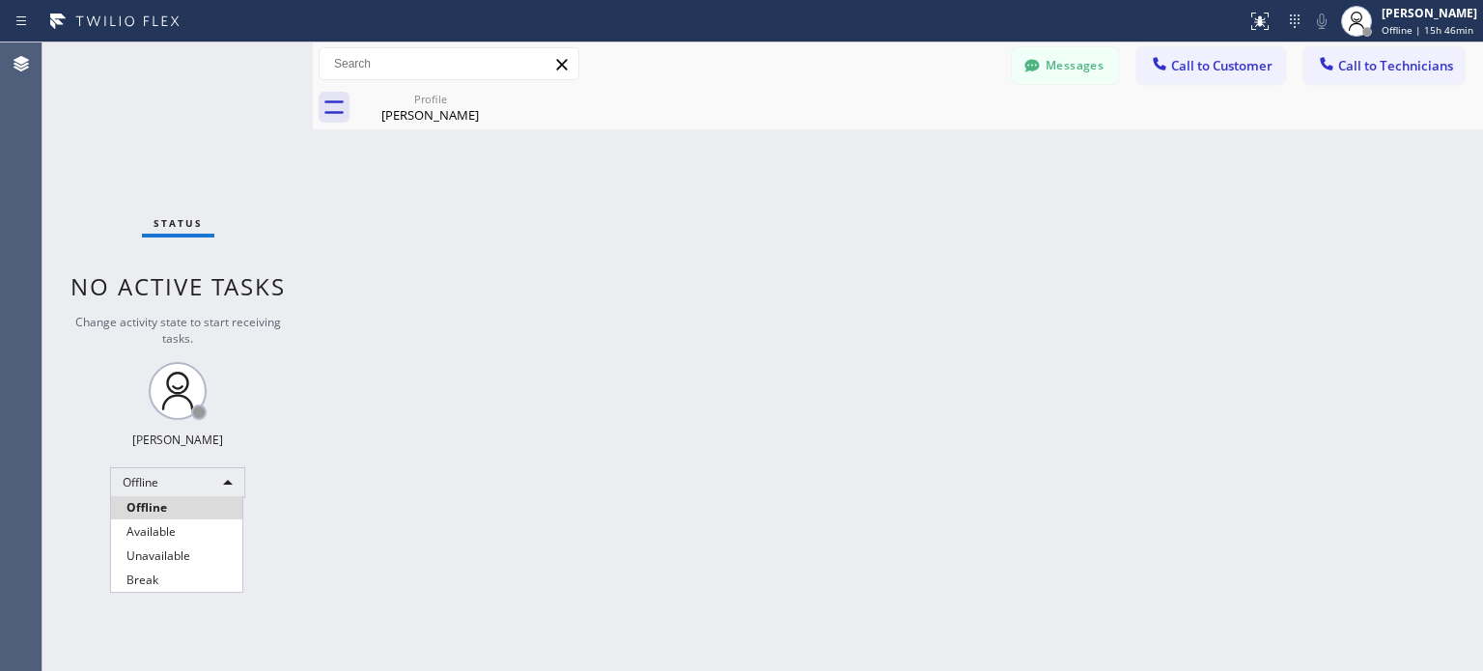
drag, startPoint x: 167, startPoint y: 526, endPoint x: 174, endPoint y: 489, distance: 37.3
click at [166, 525] on li "Available" at bounding box center [176, 531] width 131 height 23
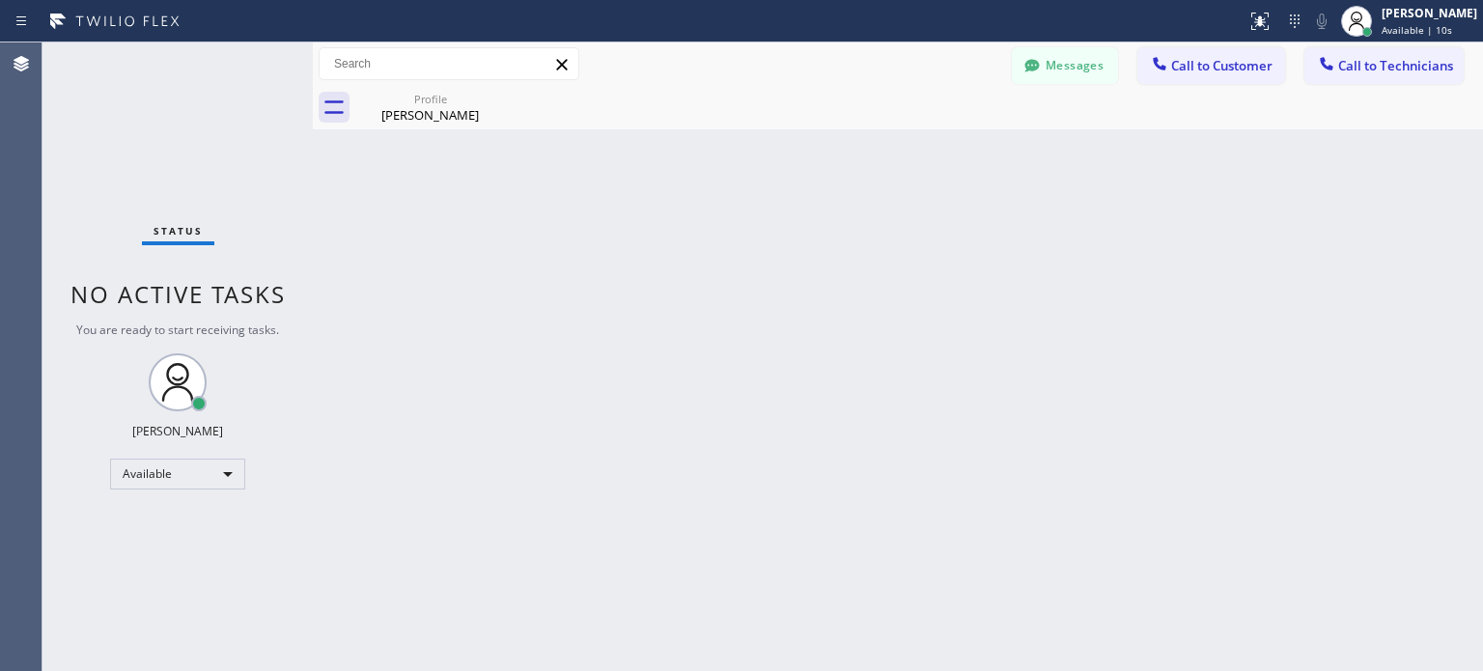
click at [1176, 63] on span "Call to Customer" at bounding box center [1221, 65] width 101 height 17
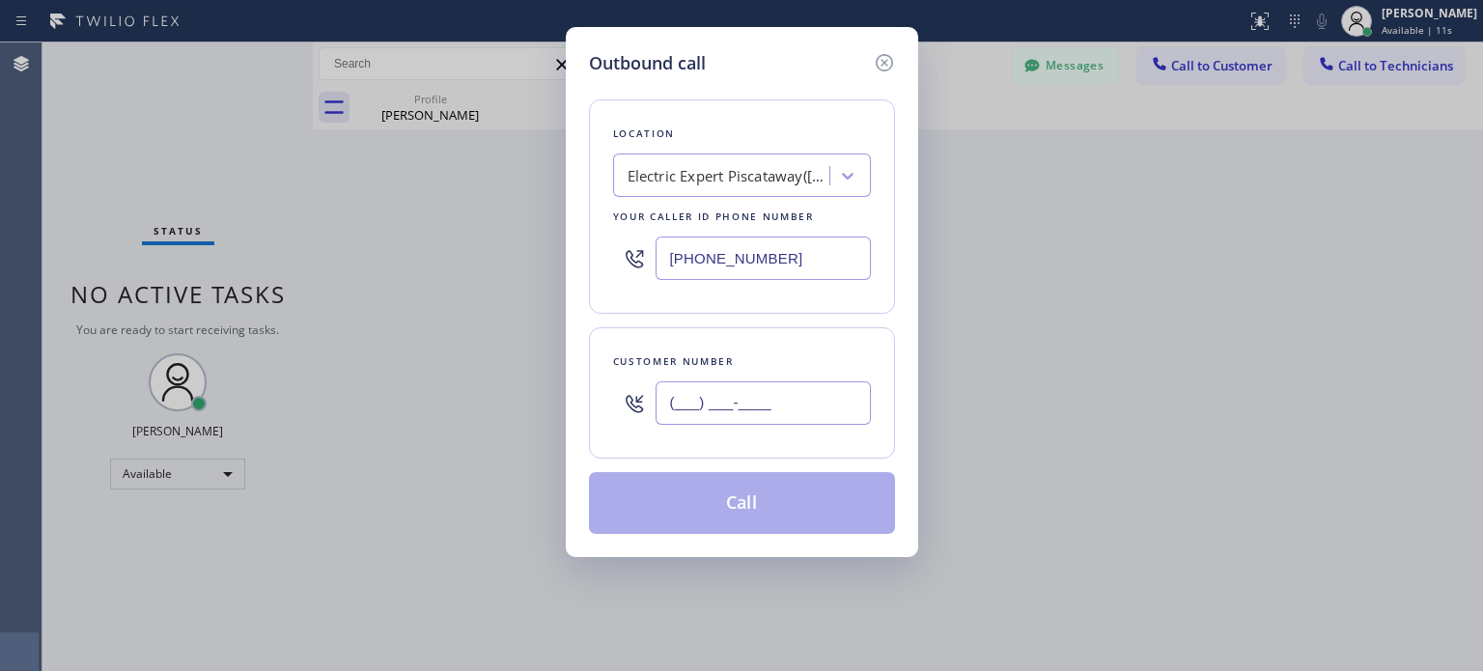
paste input "732-6722"
click at [706, 404] on input "(___) 732-6722" at bounding box center [762, 402] width 215 height 43
paste input "732) 672-2864"
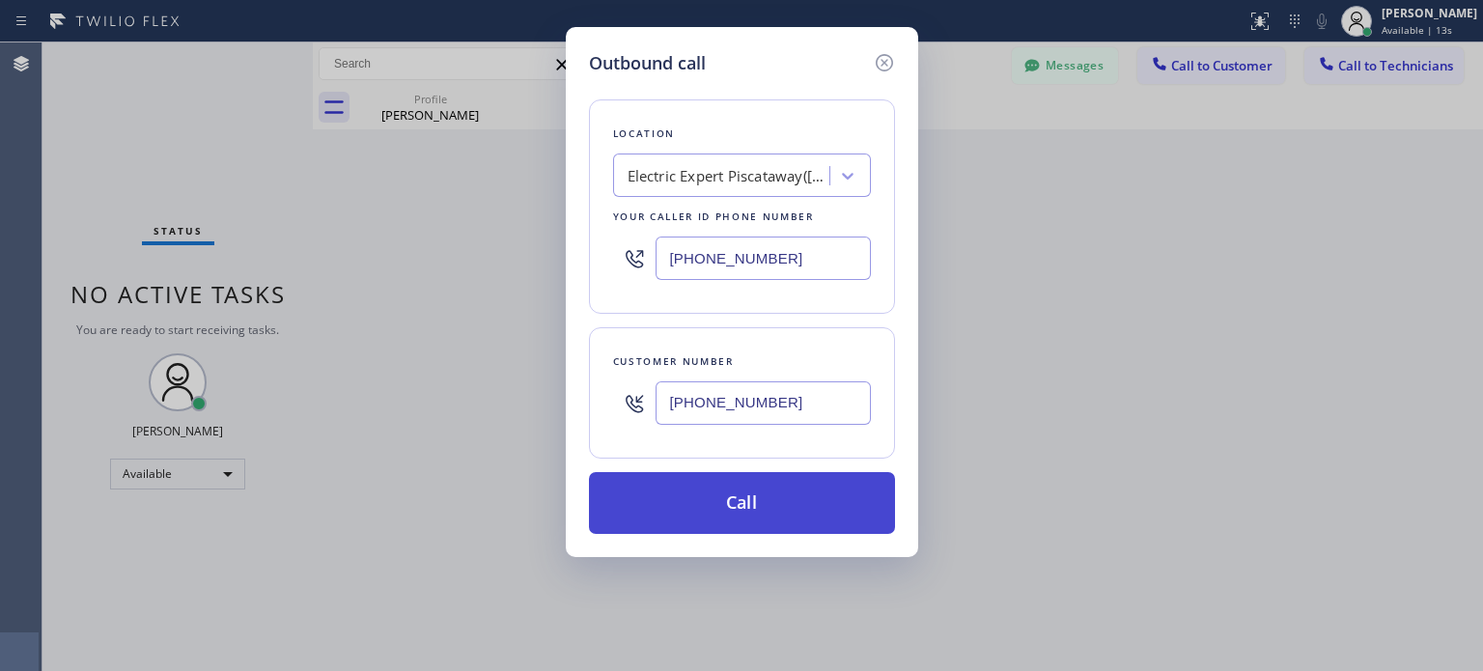
type input "[PHONE_NUMBER]"
click at [709, 496] on button "Call" at bounding box center [742, 503] width 306 height 62
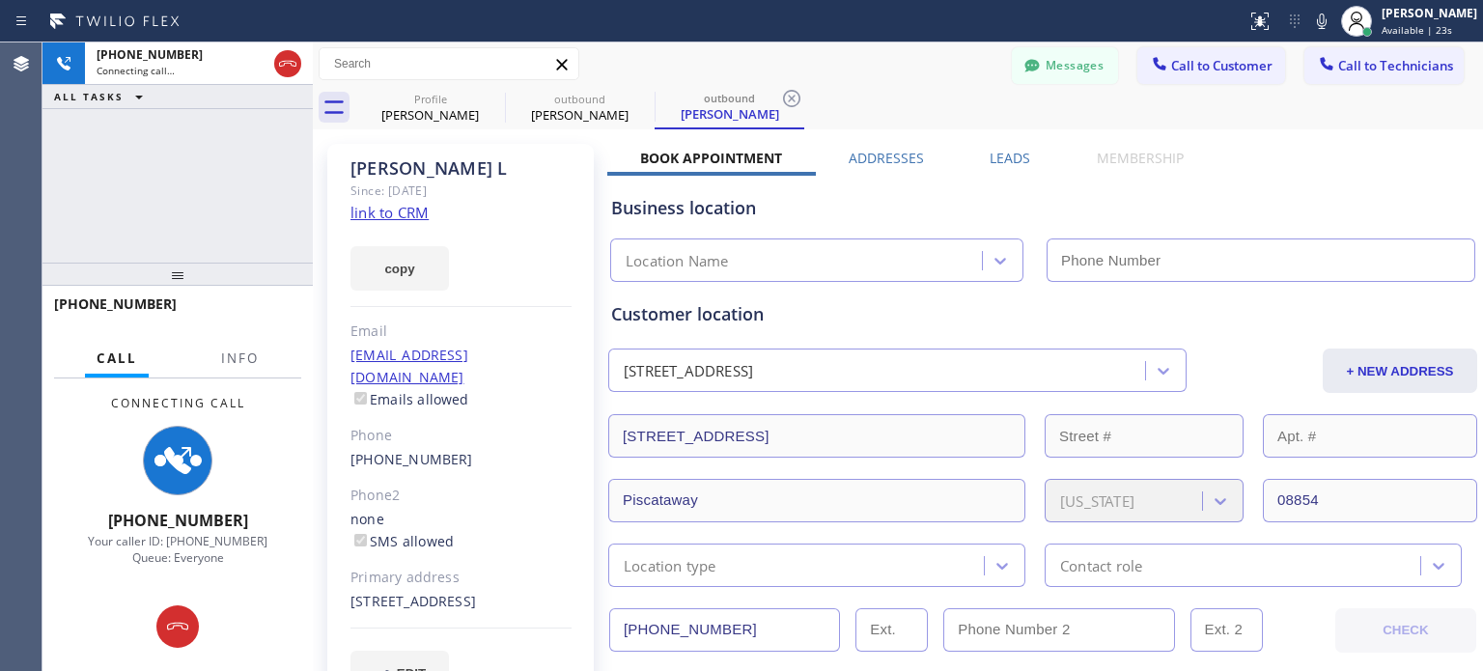
type input "[PHONE_NUMBER]"
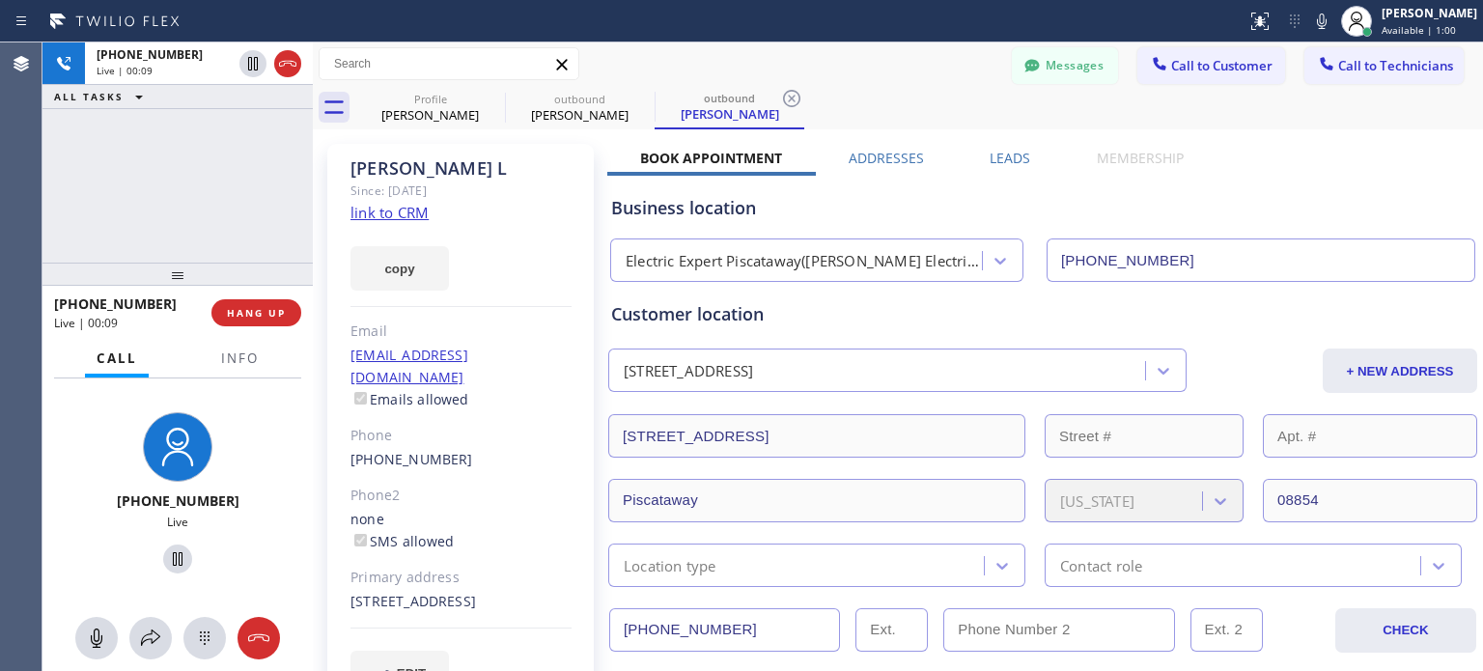
click at [460, 449] on div "[PHONE_NUMBER]" at bounding box center [460, 460] width 221 height 22
copy div "[PHONE_NUMBER]"
click at [1035, 61] on button "Messages" at bounding box center [1065, 65] width 106 height 37
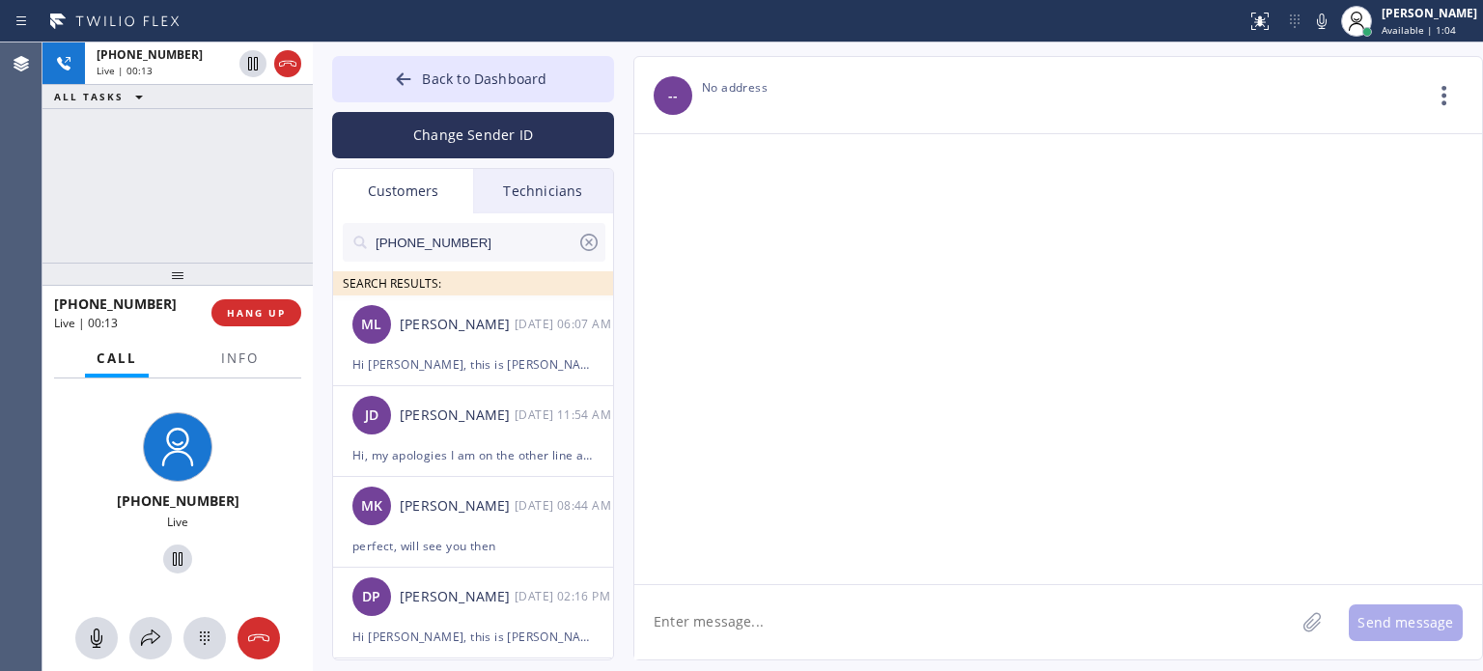
click at [425, 249] on input "[PHONE_NUMBER]" at bounding box center [476, 242] width 204 height 39
paste input "732) 672-2864"
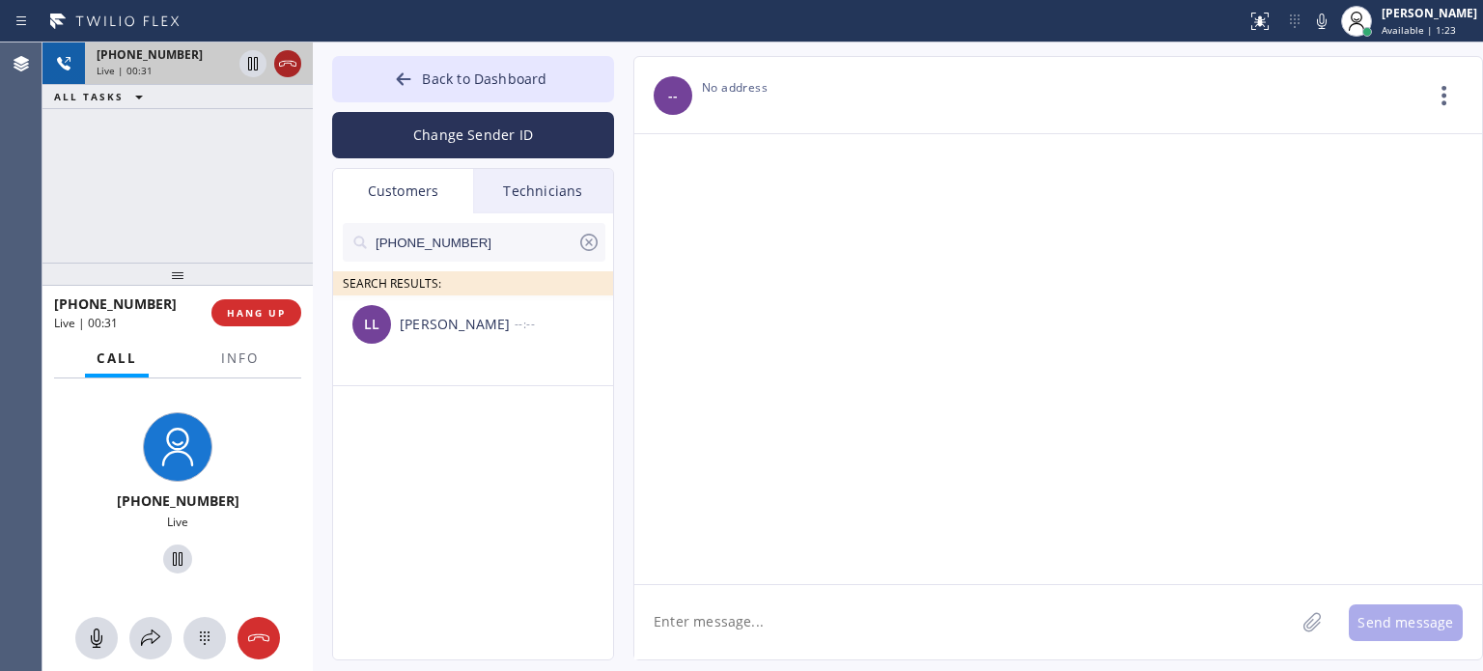
type input "[PHONE_NUMBER]"
click at [286, 56] on icon at bounding box center [287, 63] width 23 height 23
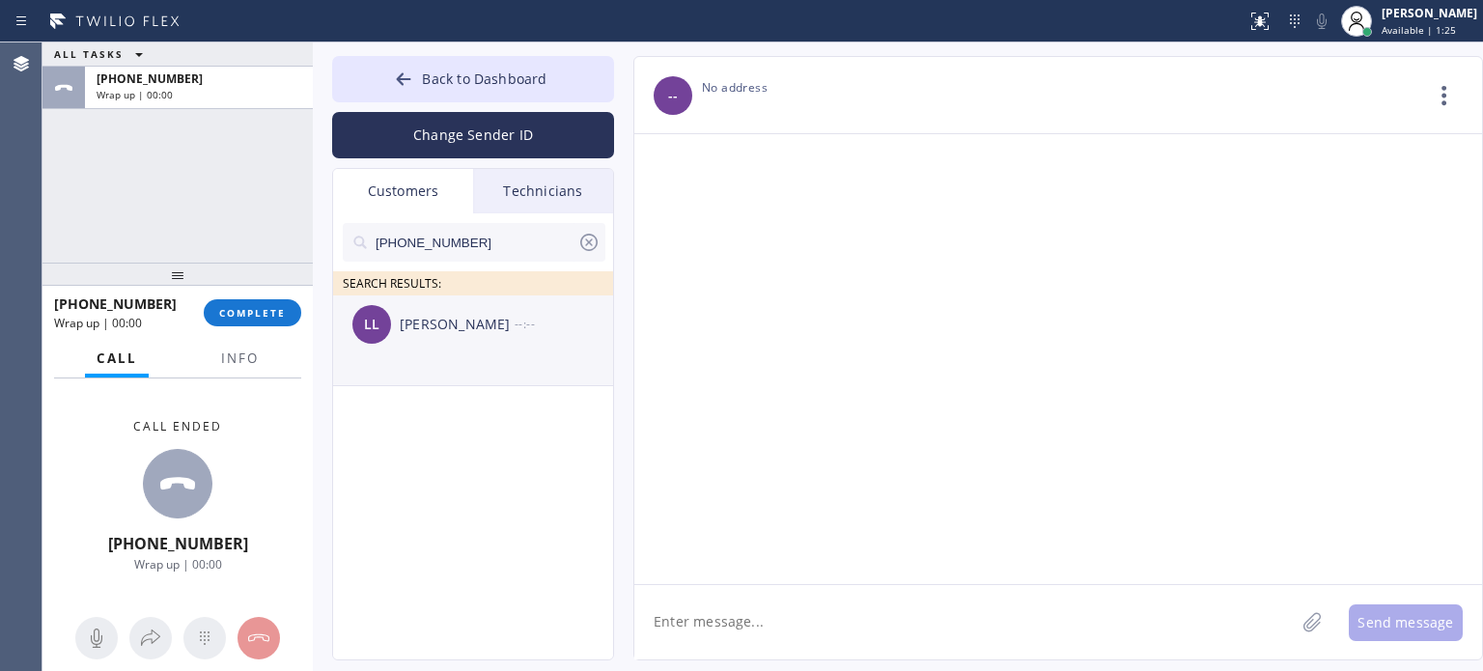
click at [440, 325] on div "[PERSON_NAME]" at bounding box center [457, 325] width 115 height 22
click at [698, 608] on textarea at bounding box center [964, 622] width 660 height 74
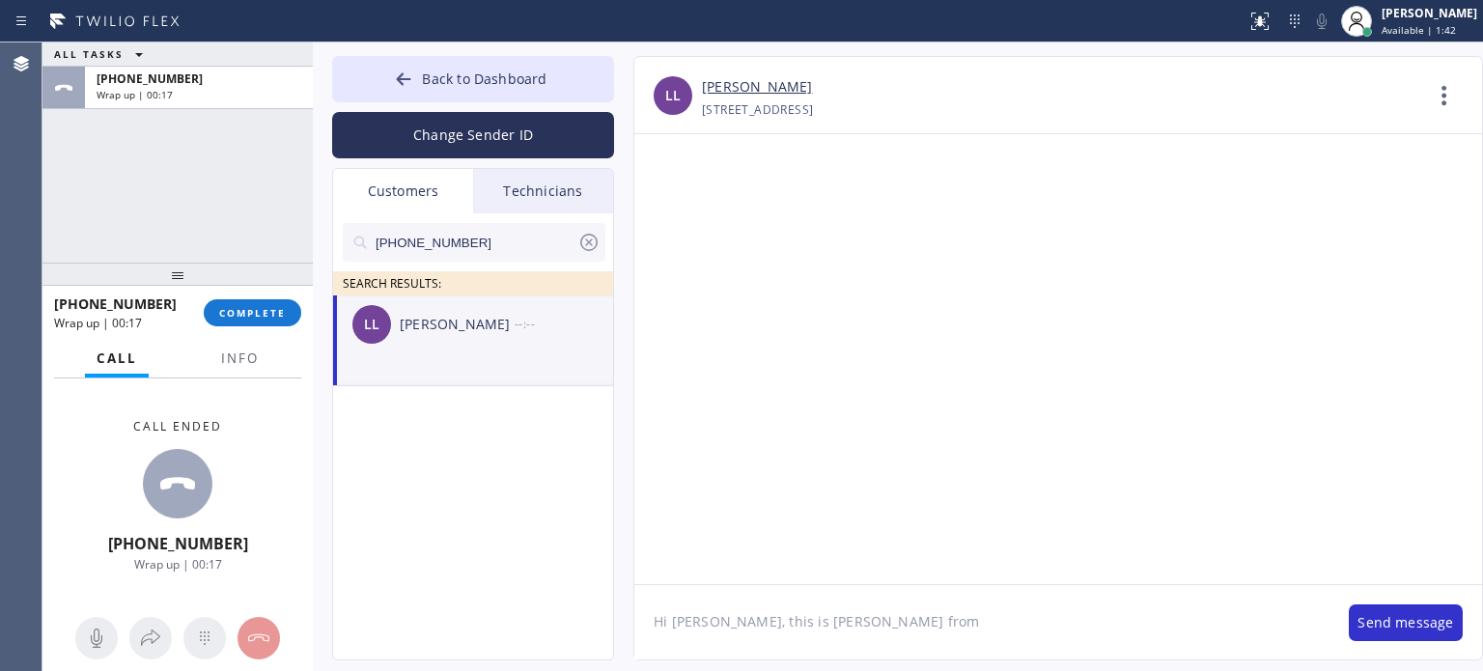
paste textarea "[PERSON_NAME] Electrical"
click at [1050, 622] on textarea "Hi [PERSON_NAME], this is [PERSON_NAME] from [PERSON_NAME] Electrical," at bounding box center [981, 622] width 695 height 74
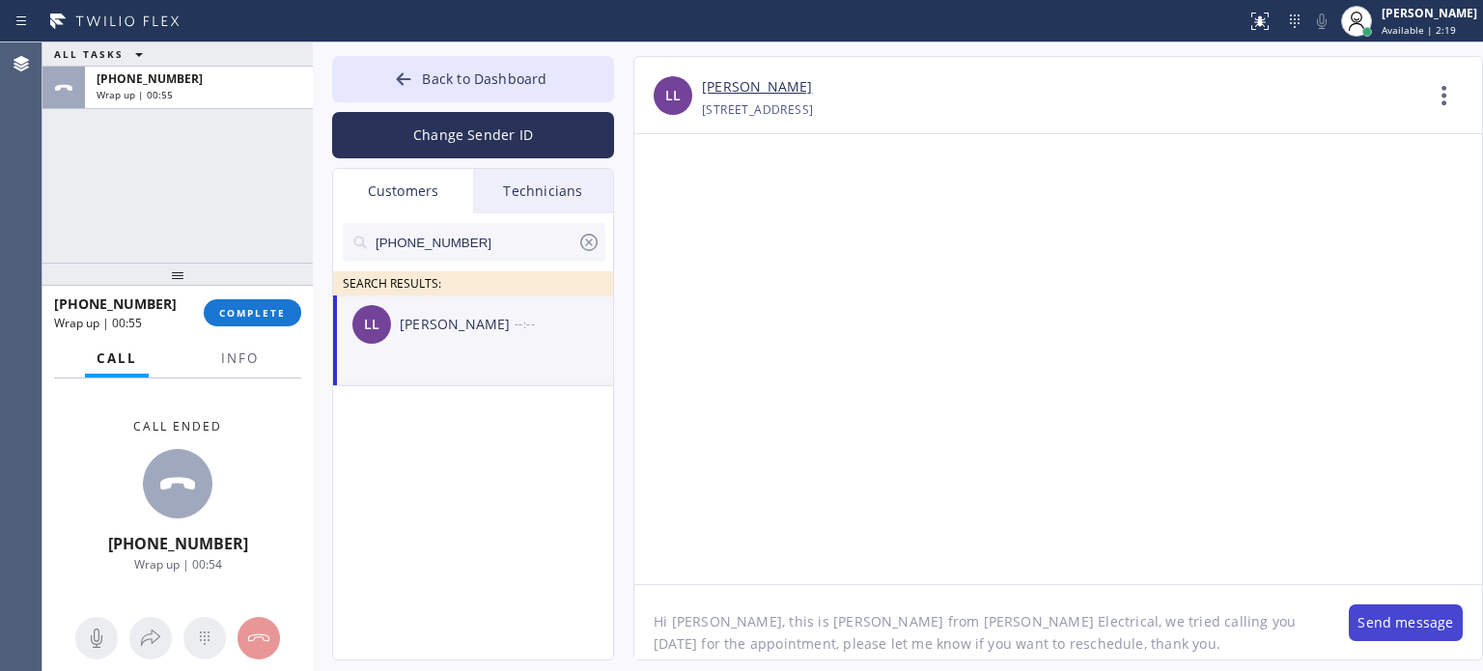
type textarea "Hi [PERSON_NAME], this is [PERSON_NAME] from [PERSON_NAME] Electrical, we tried…"
click at [1426, 616] on button "Send message" at bounding box center [1405, 622] width 114 height 37
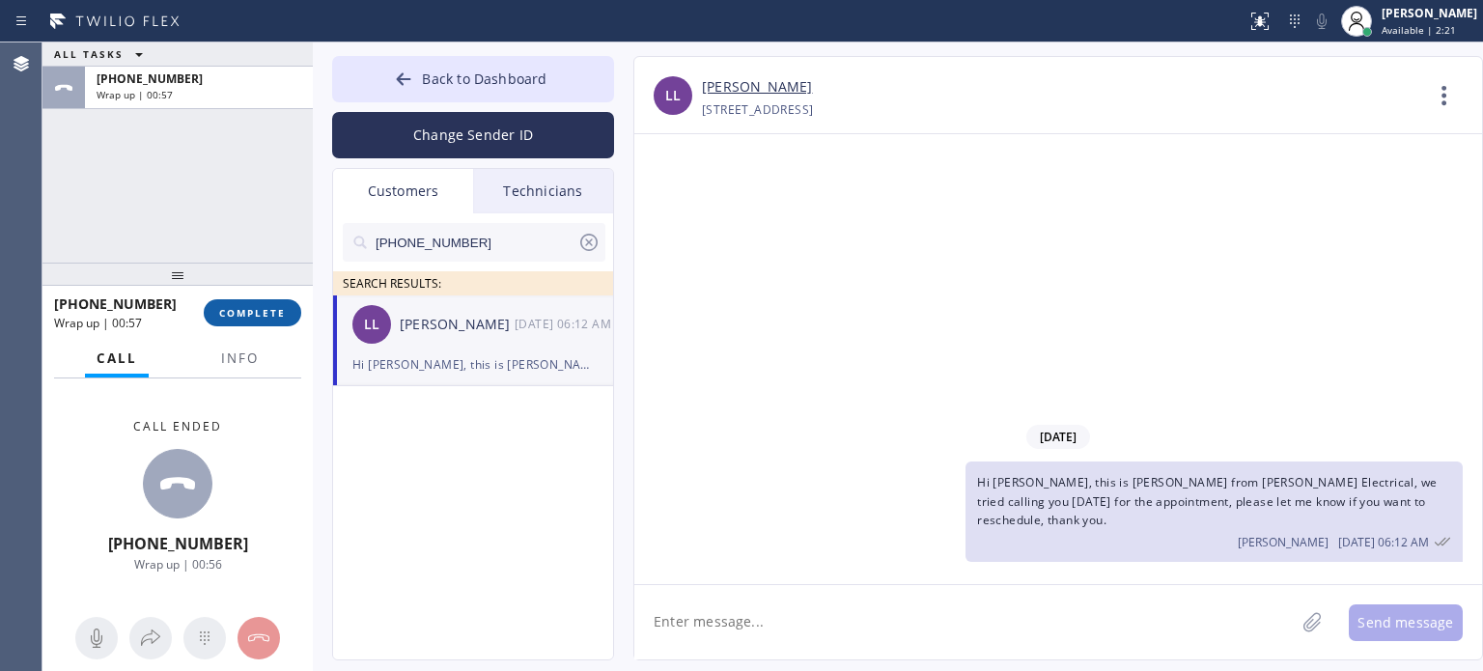
click at [223, 316] on span "COMPLETE" at bounding box center [252, 313] width 67 height 14
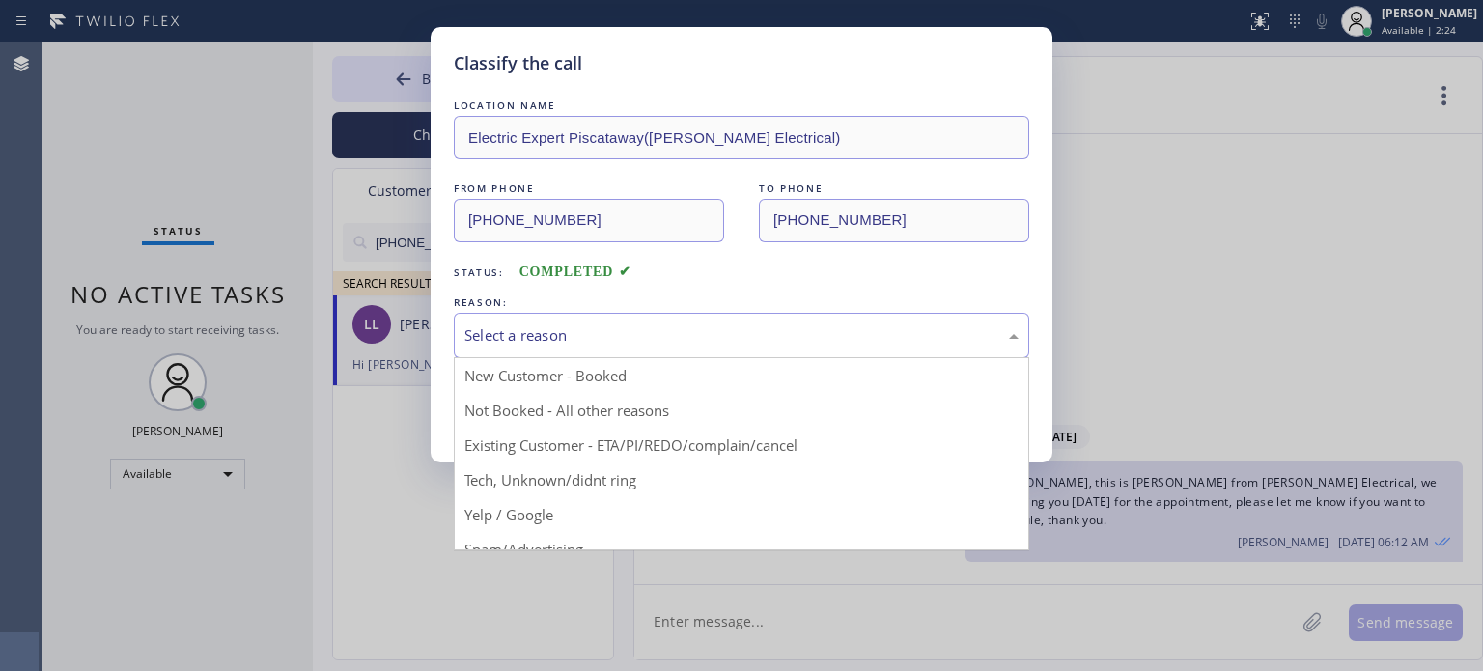
click at [597, 350] on div "Select a reason" at bounding box center [741, 335] width 575 height 45
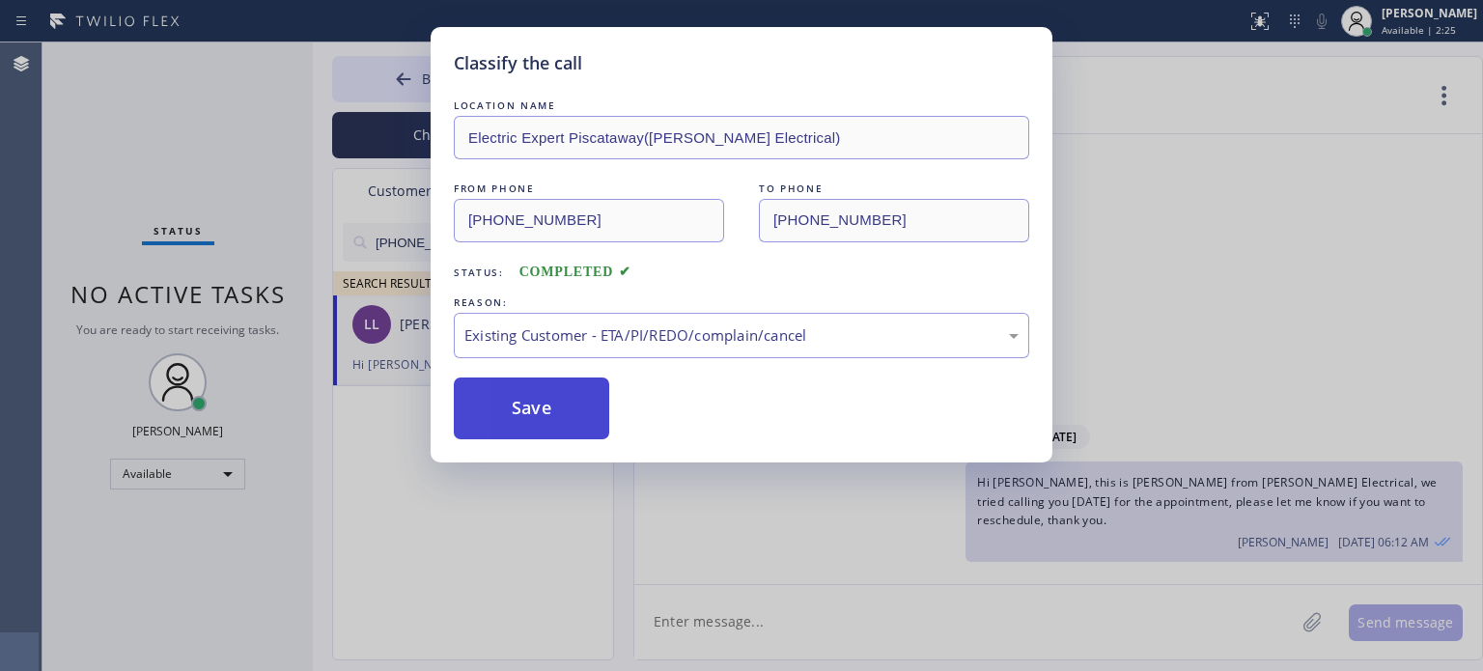
click at [525, 419] on button "Save" at bounding box center [531, 408] width 155 height 62
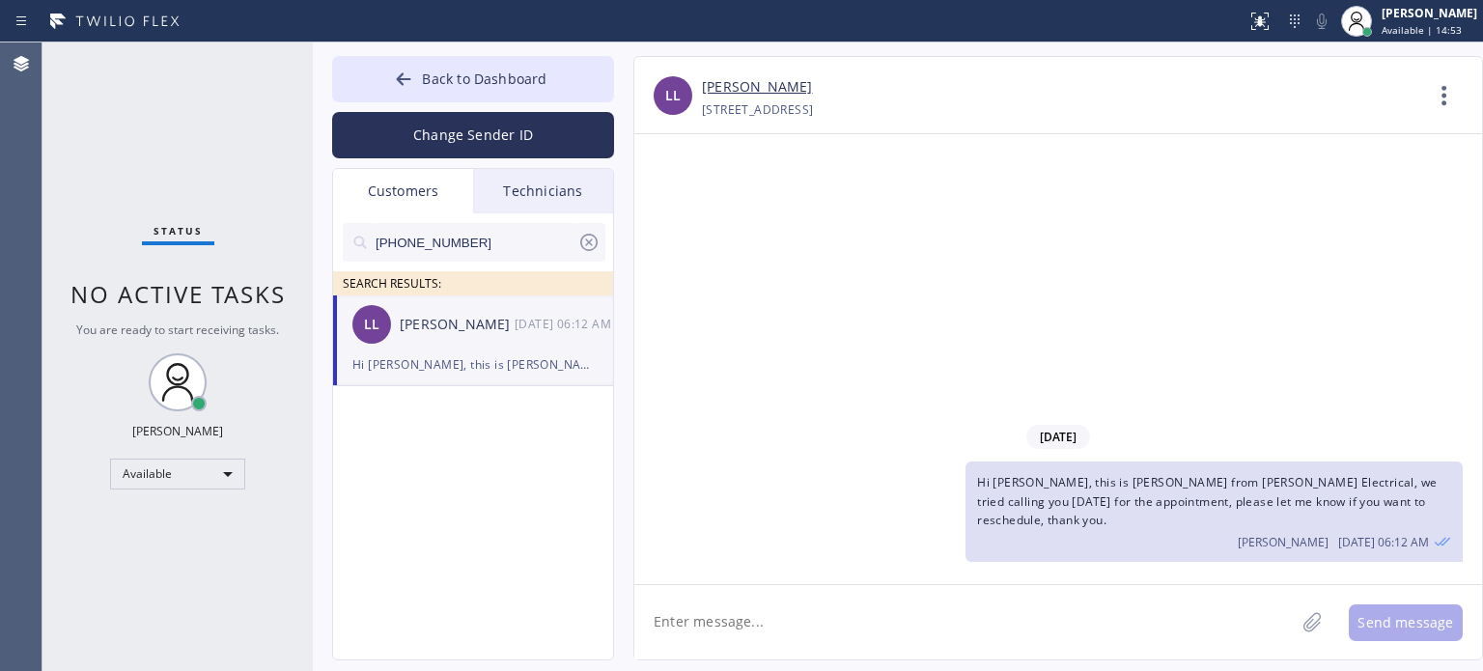
click at [787, 607] on textarea at bounding box center [964, 622] width 660 height 74
click at [596, 233] on icon at bounding box center [588, 242] width 23 height 23
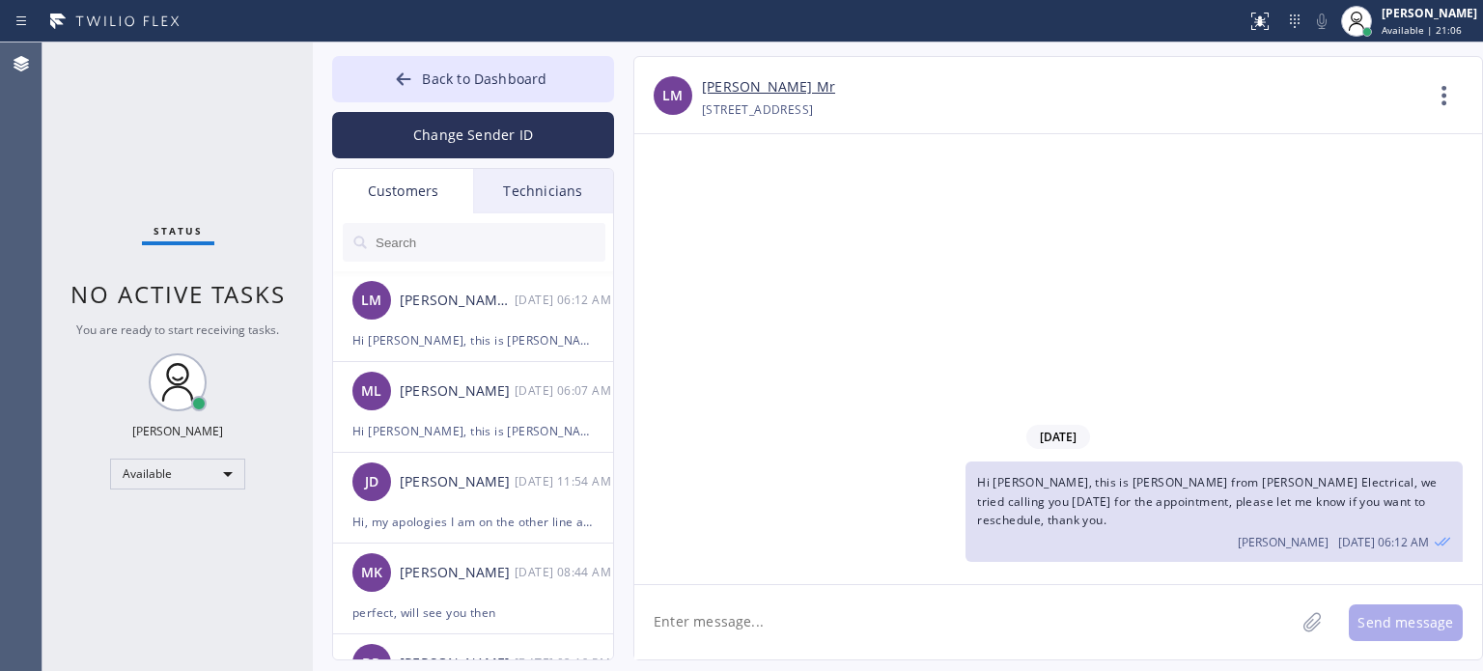
click at [1134, 202] on div "[DATE] Hi [PERSON_NAME], this is [PERSON_NAME] from [PERSON_NAME] Electrical, w…" at bounding box center [1058, 359] width 848 height 450
click at [506, 71] on span "Back to Dashboard" at bounding box center [484, 78] width 125 height 18
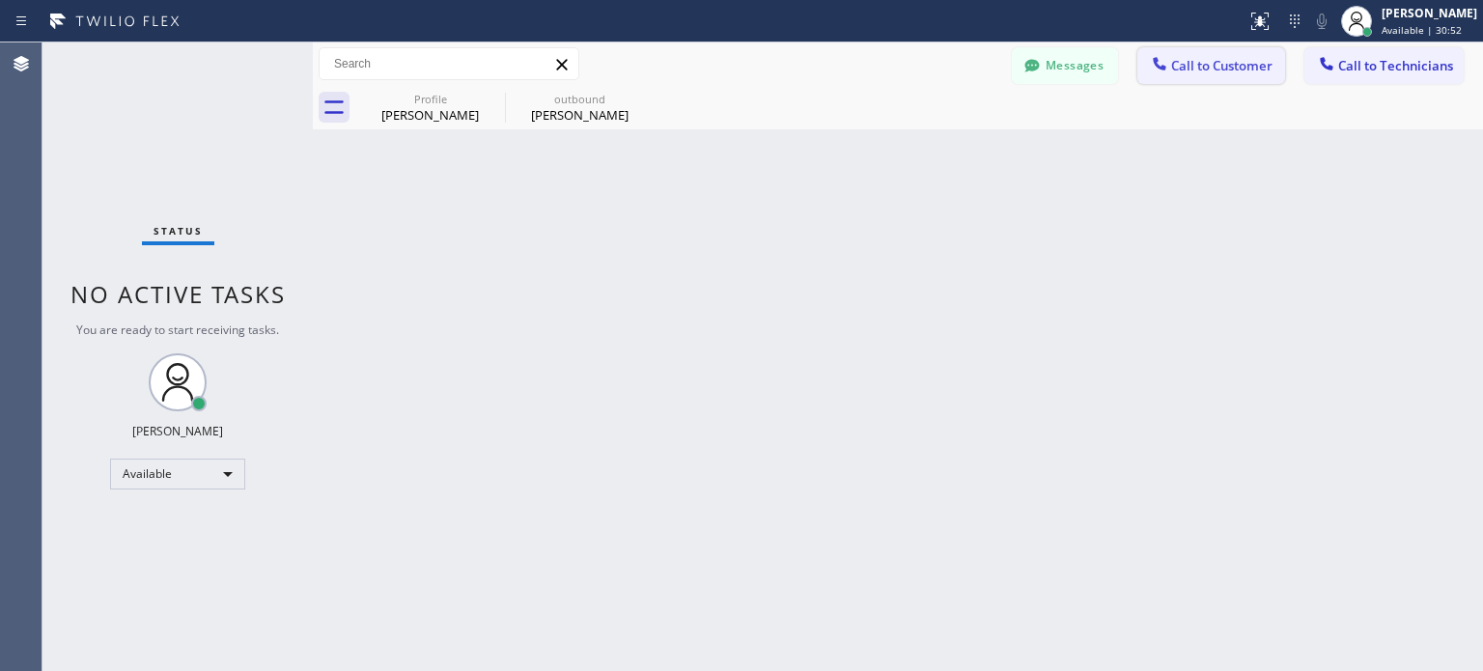
click at [1198, 71] on span "Call to Customer" at bounding box center [1221, 65] width 101 height 17
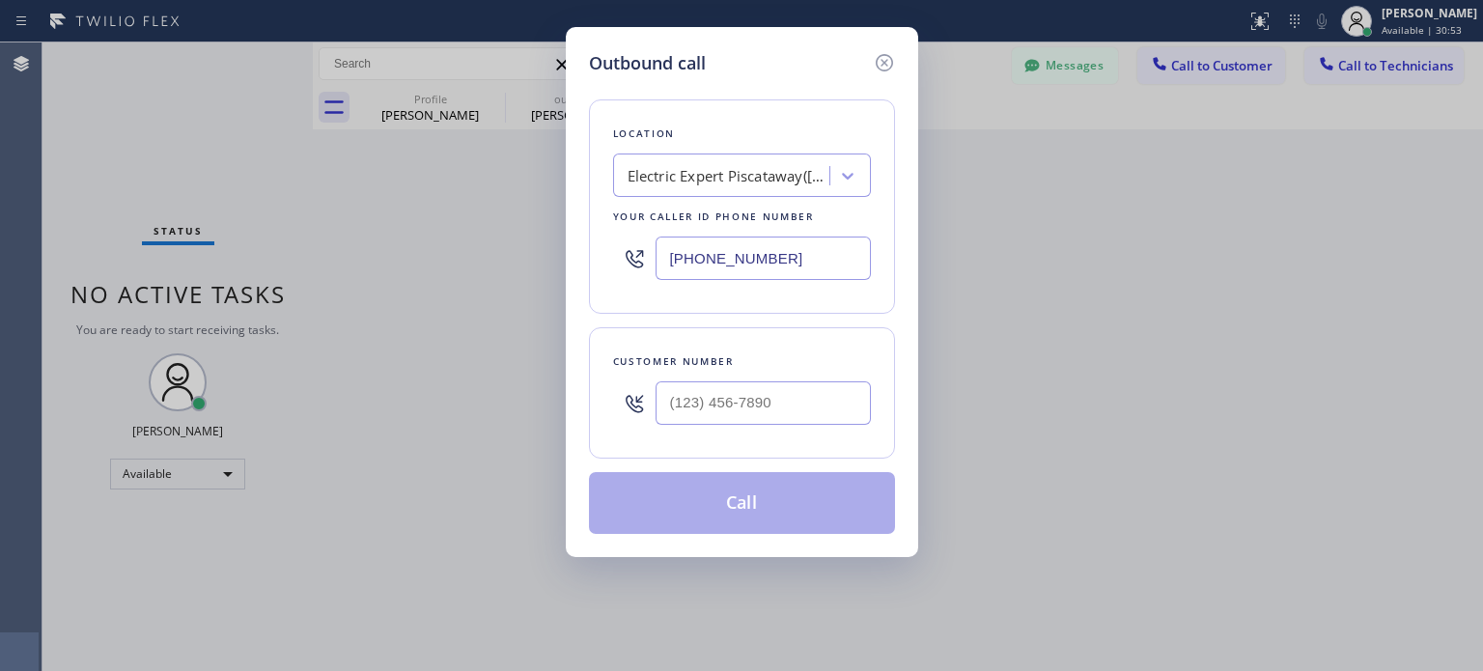
click at [709, 375] on div at bounding box center [762, 403] width 215 height 63
paste input "484) 707-1968"
click at [708, 401] on input "[PHONE_NUMBER]" at bounding box center [762, 402] width 215 height 43
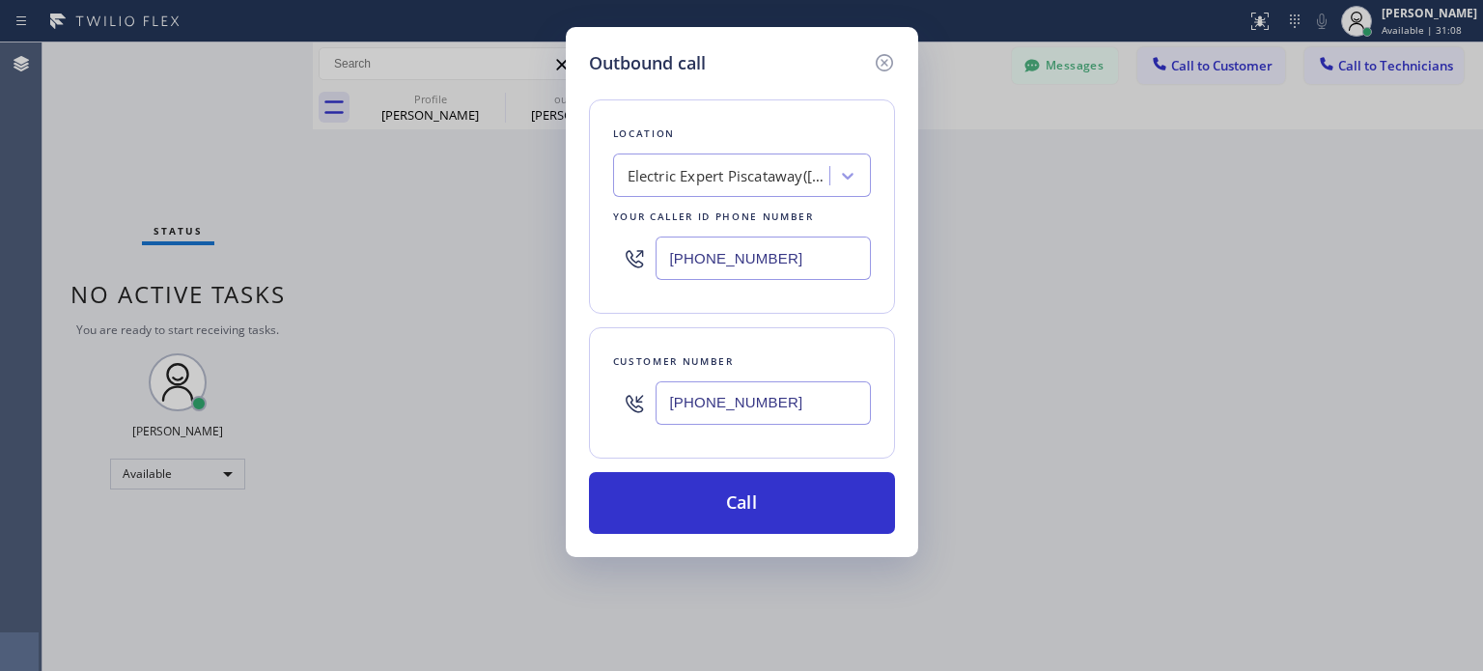
type input "[PHONE_NUMBER]"
click at [717, 265] on input "[PHONE_NUMBER]" at bounding box center [762, 257] width 215 height 43
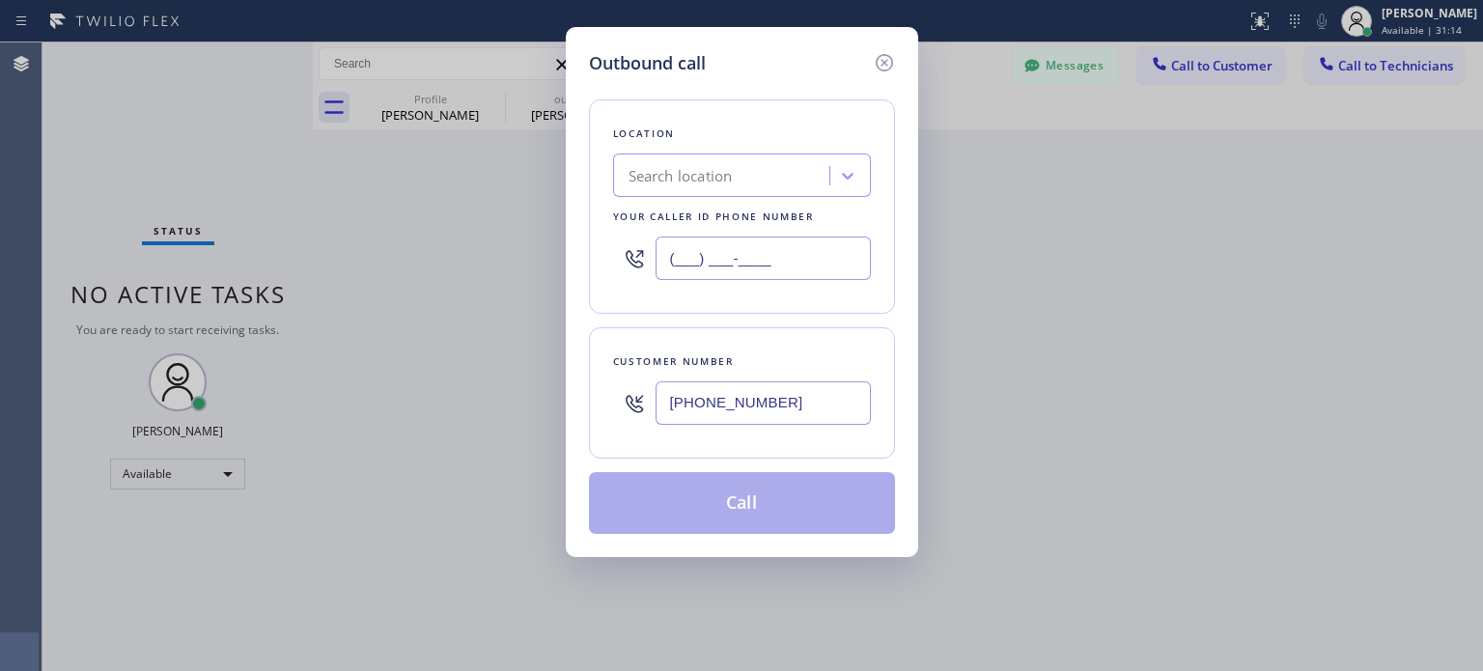
type input "(___) ___-____"
click at [695, 156] on div "Search location" at bounding box center [742, 174] width 258 height 43
paste input "Electrical Empire"
type input "Electrical Empire"
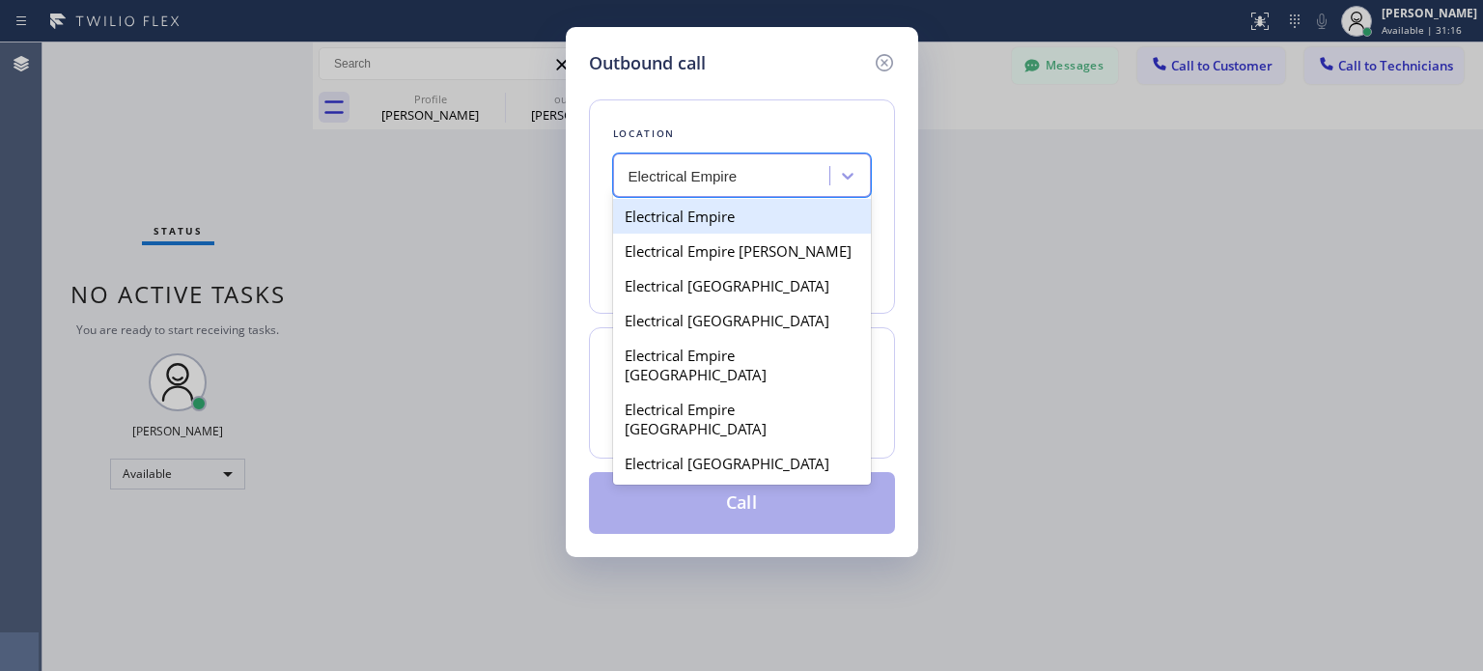
click at [703, 208] on div "Electrical Empire" at bounding box center [742, 216] width 258 height 35
type input "[PHONE_NUMBER]"
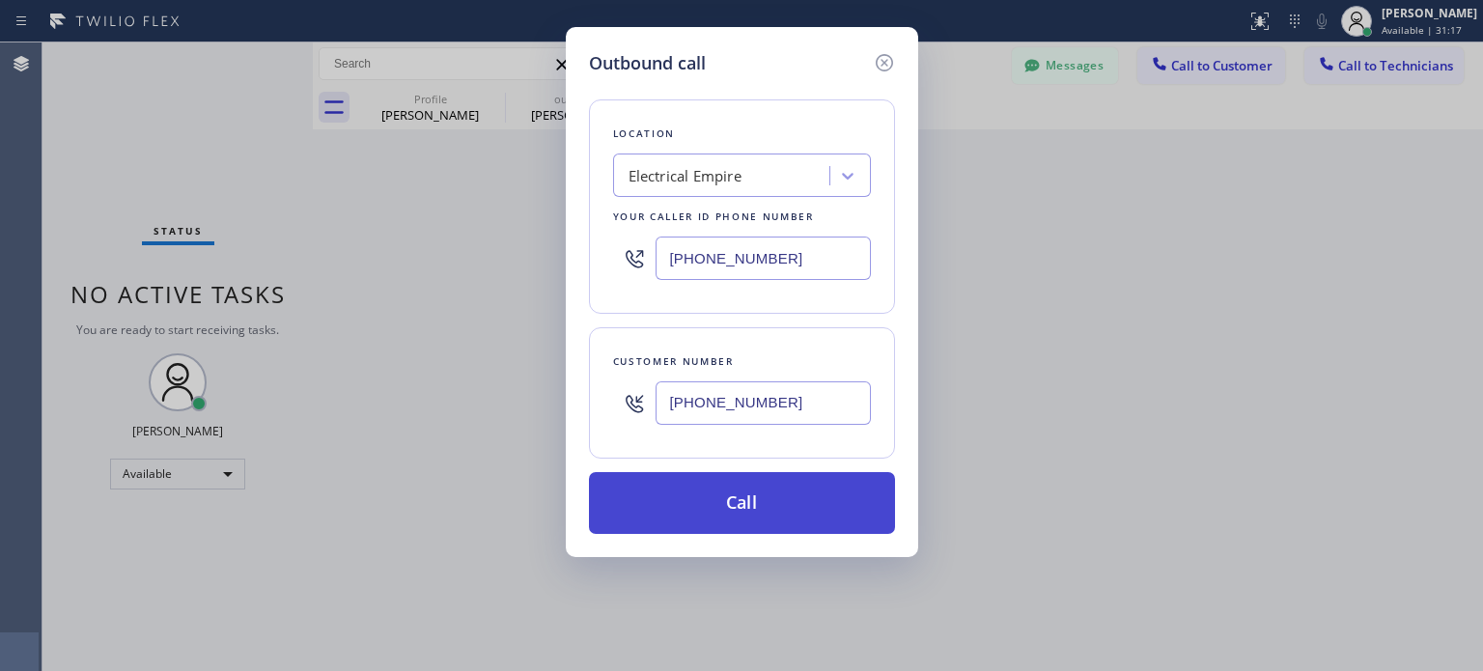
click at [699, 504] on button "Call" at bounding box center [742, 503] width 306 height 62
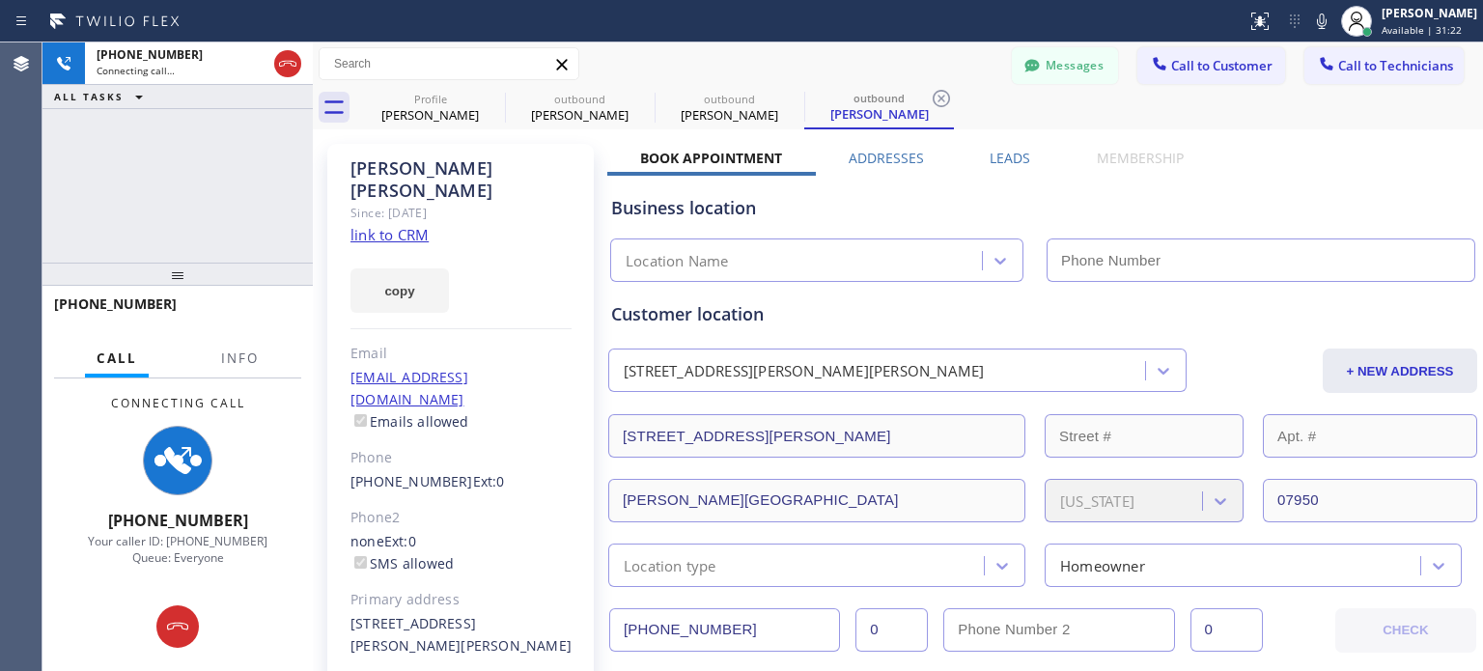
type input "[PHONE_NUMBER]"
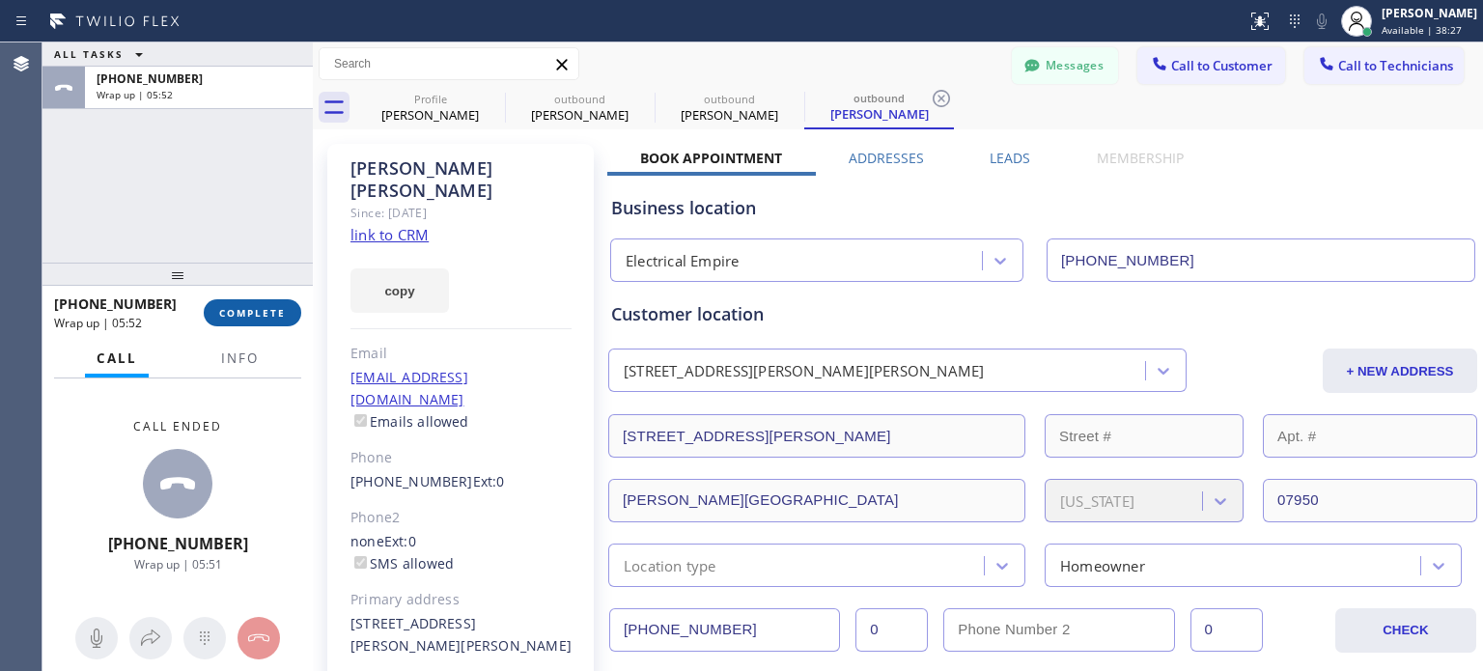
click at [242, 310] on span "COMPLETE" at bounding box center [252, 313] width 67 height 14
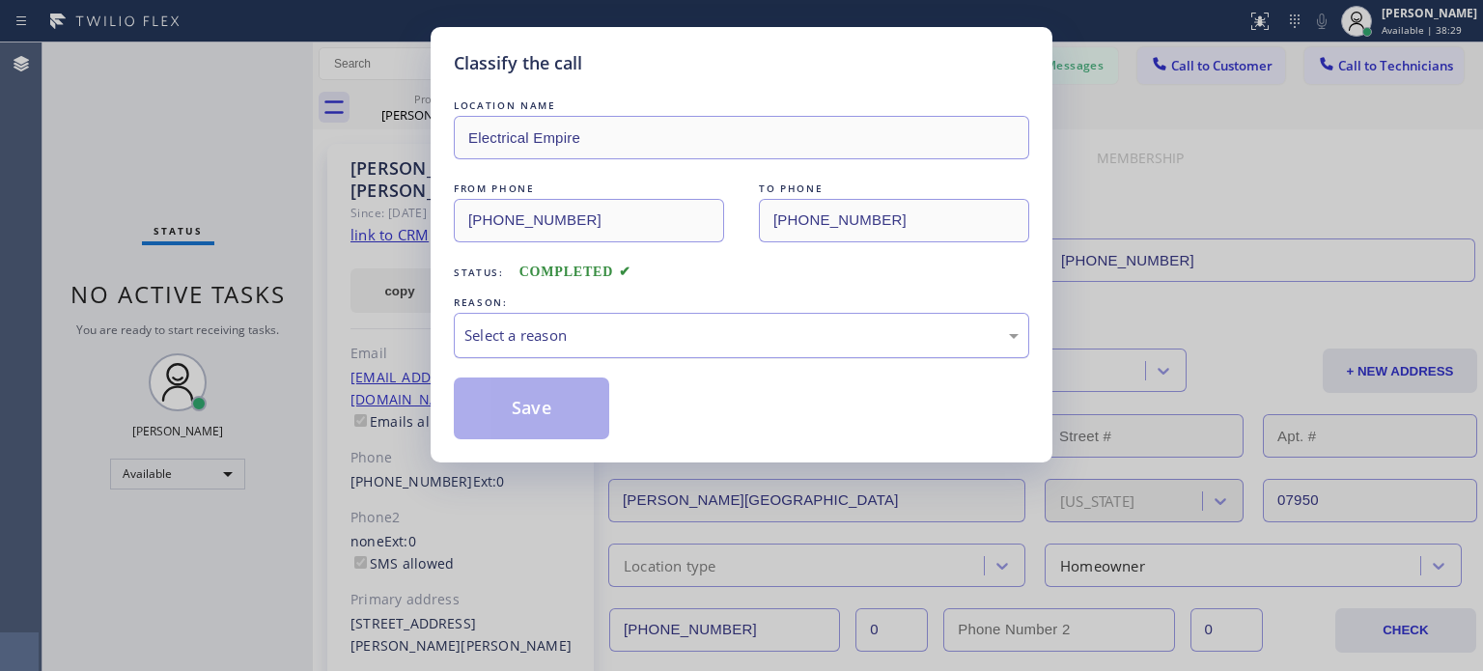
click at [861, 340] on div "Select a reason" at bounding box center [741, 335] width 554 height 22
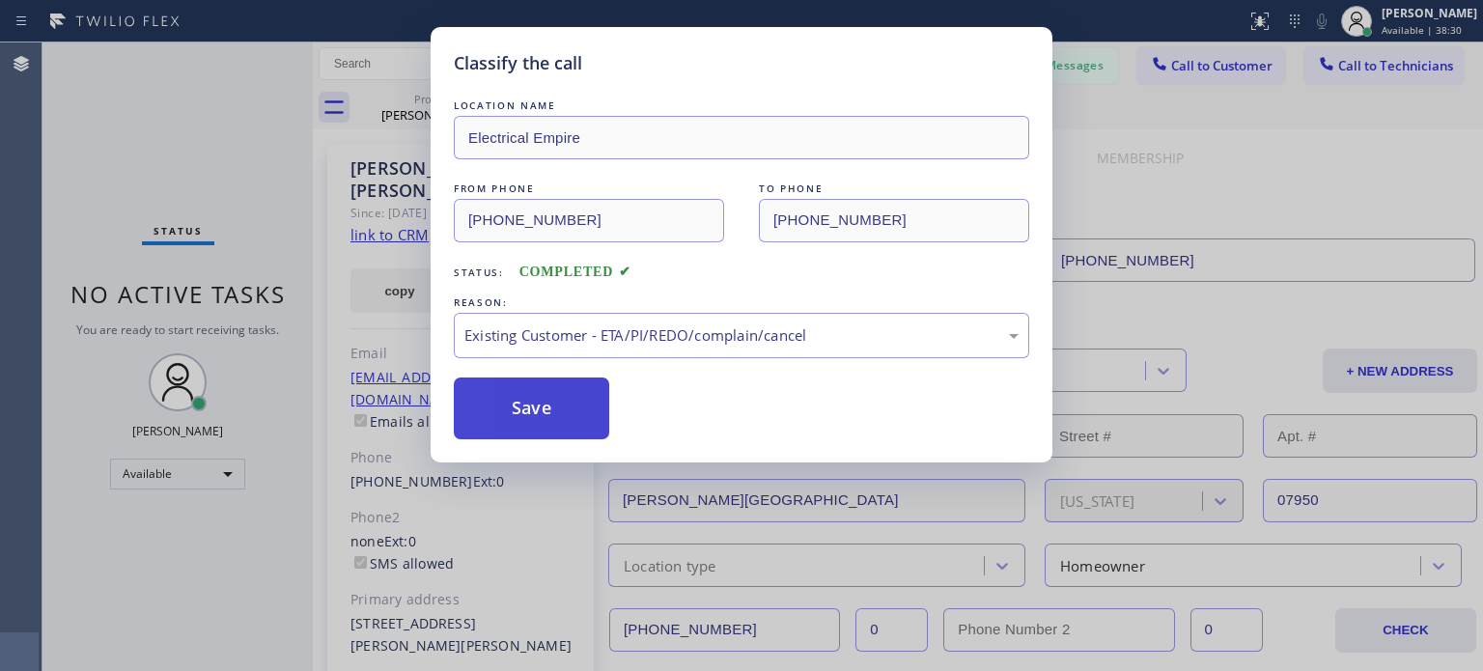
click at [552, 411] on button "Save" at bounding box center [531, 408] width 155 height 62
